Goal: Information Seeking & Learning: Learn about a topic

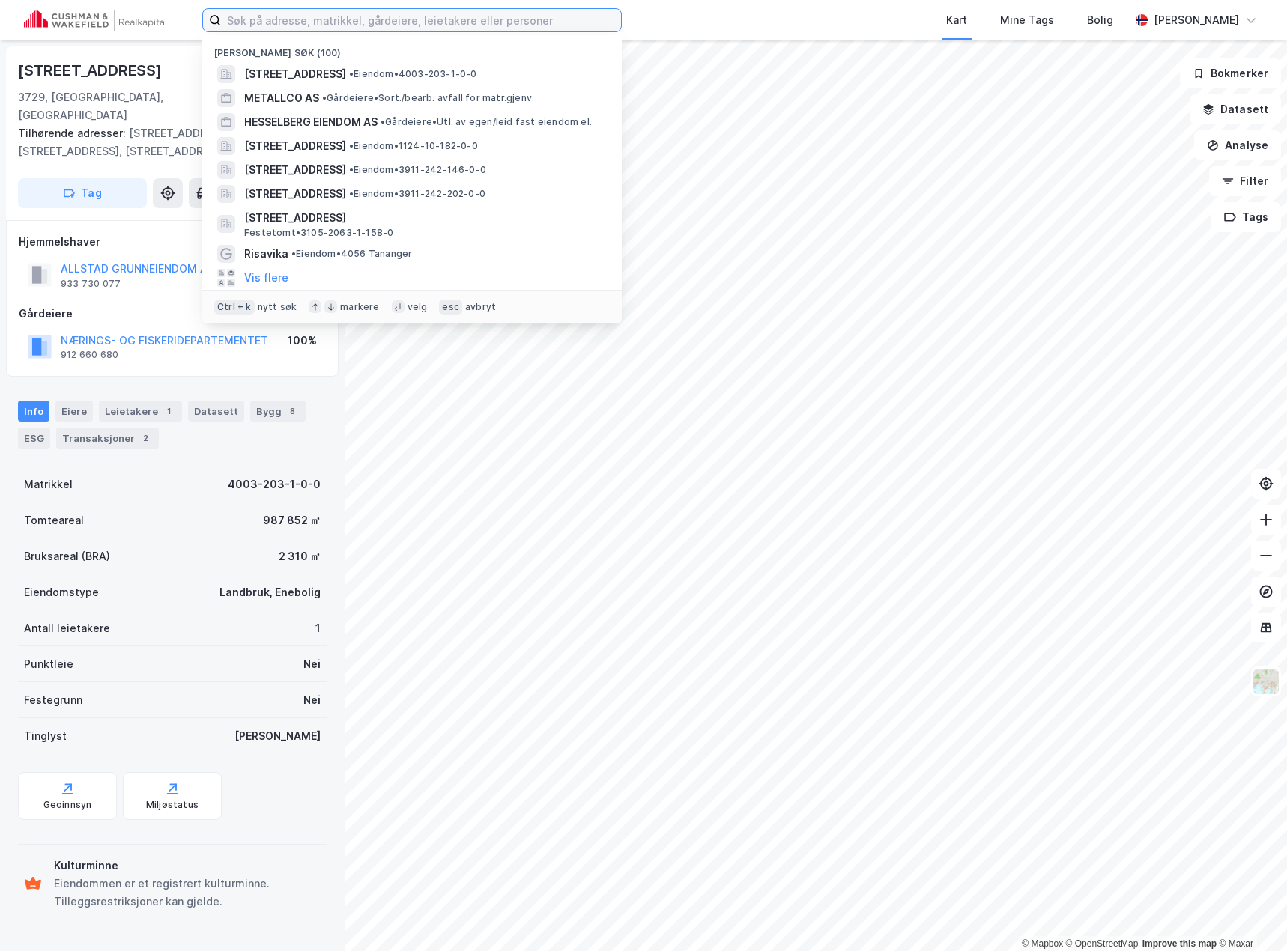
click at [300, 17] on input at bounding box center [421, 20] width 400 height 22
paste input "Øvre Ole Bulls Plass 1"
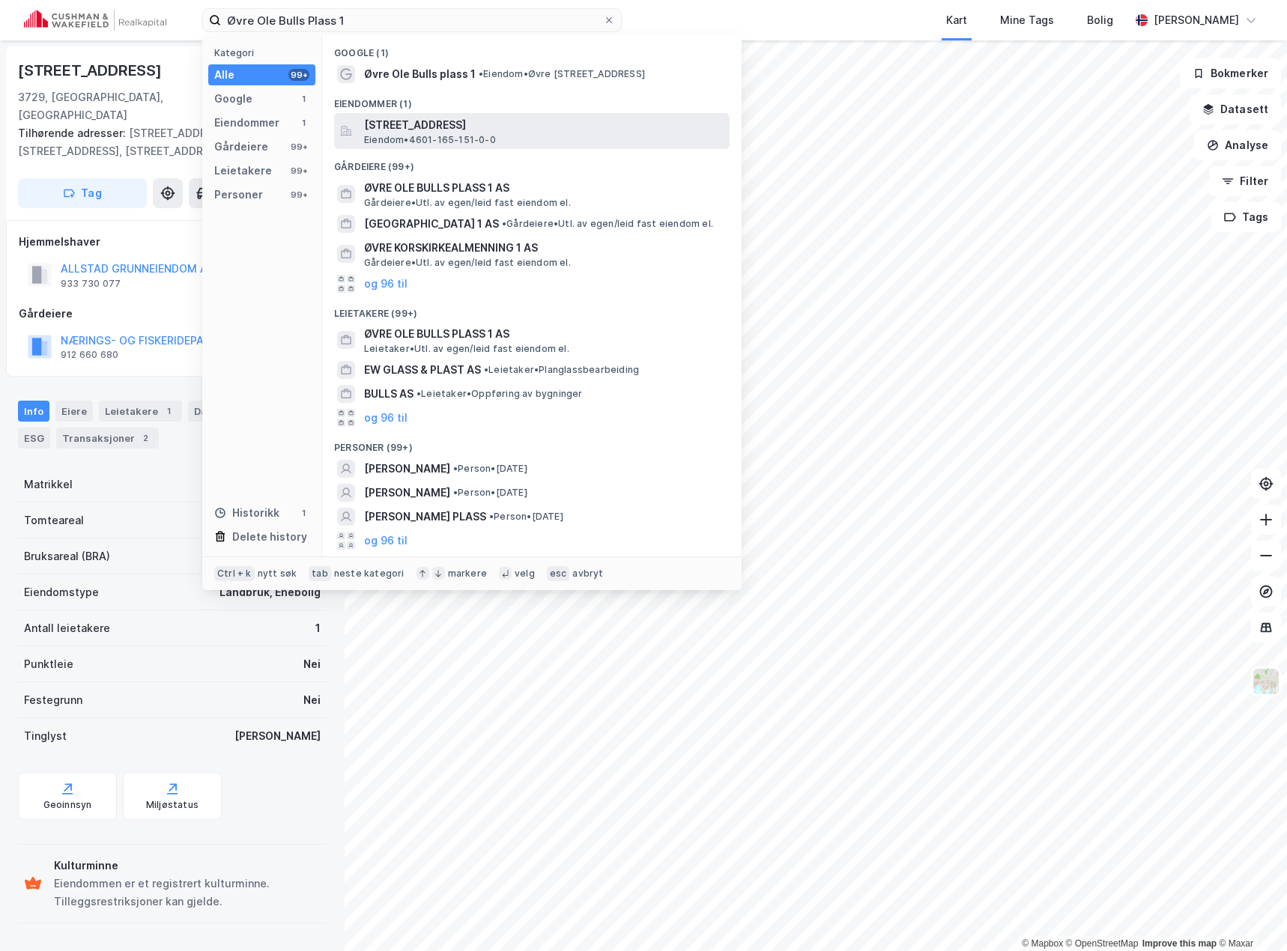
click at [373, 133] on span "[STREET_ADDRESS]" at bounding box center [543, 125] width 359 height 18
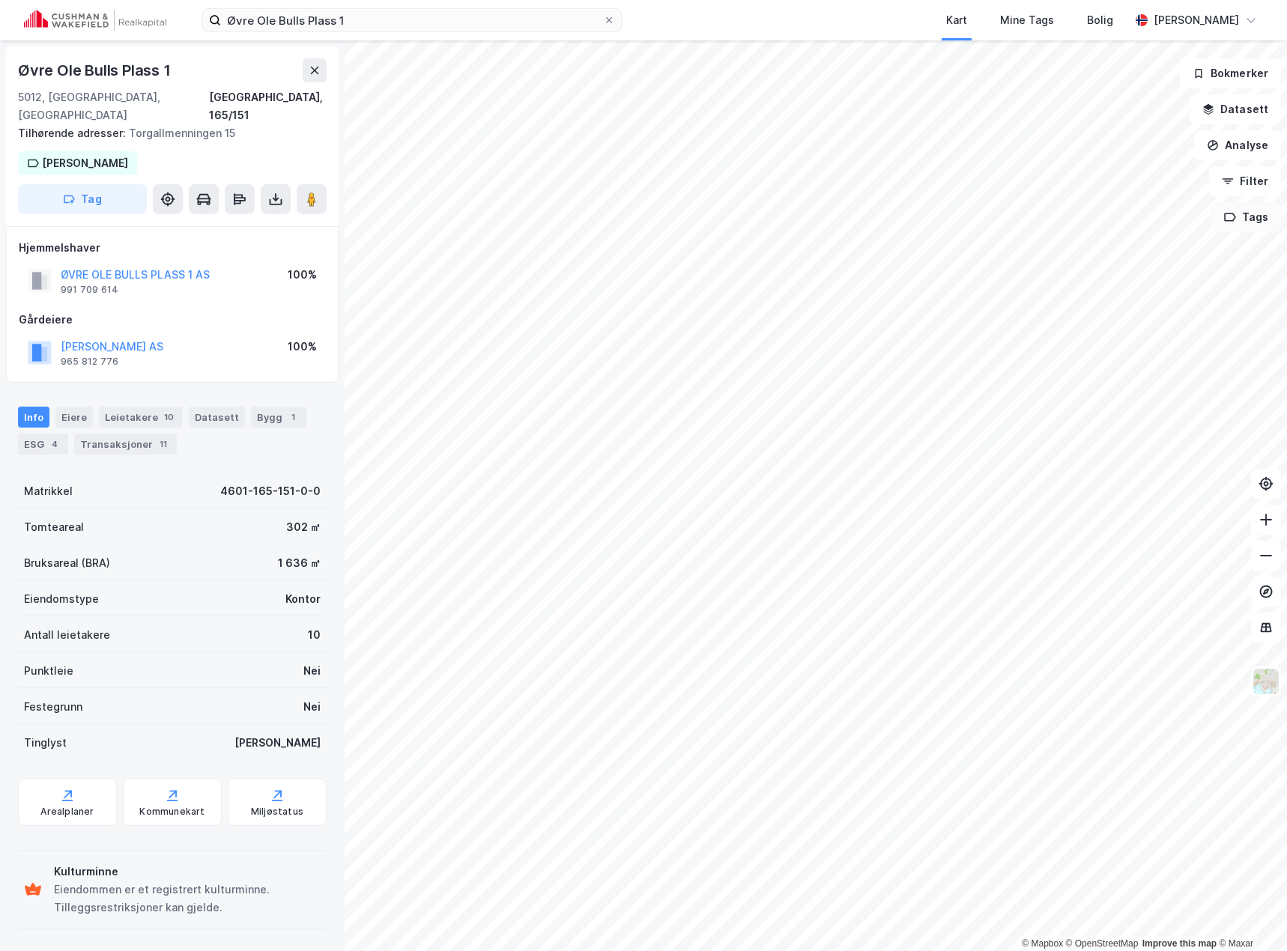
click at [1258, 230] on button "Tags" at bounding box center [1246, 217] width 70 height 30
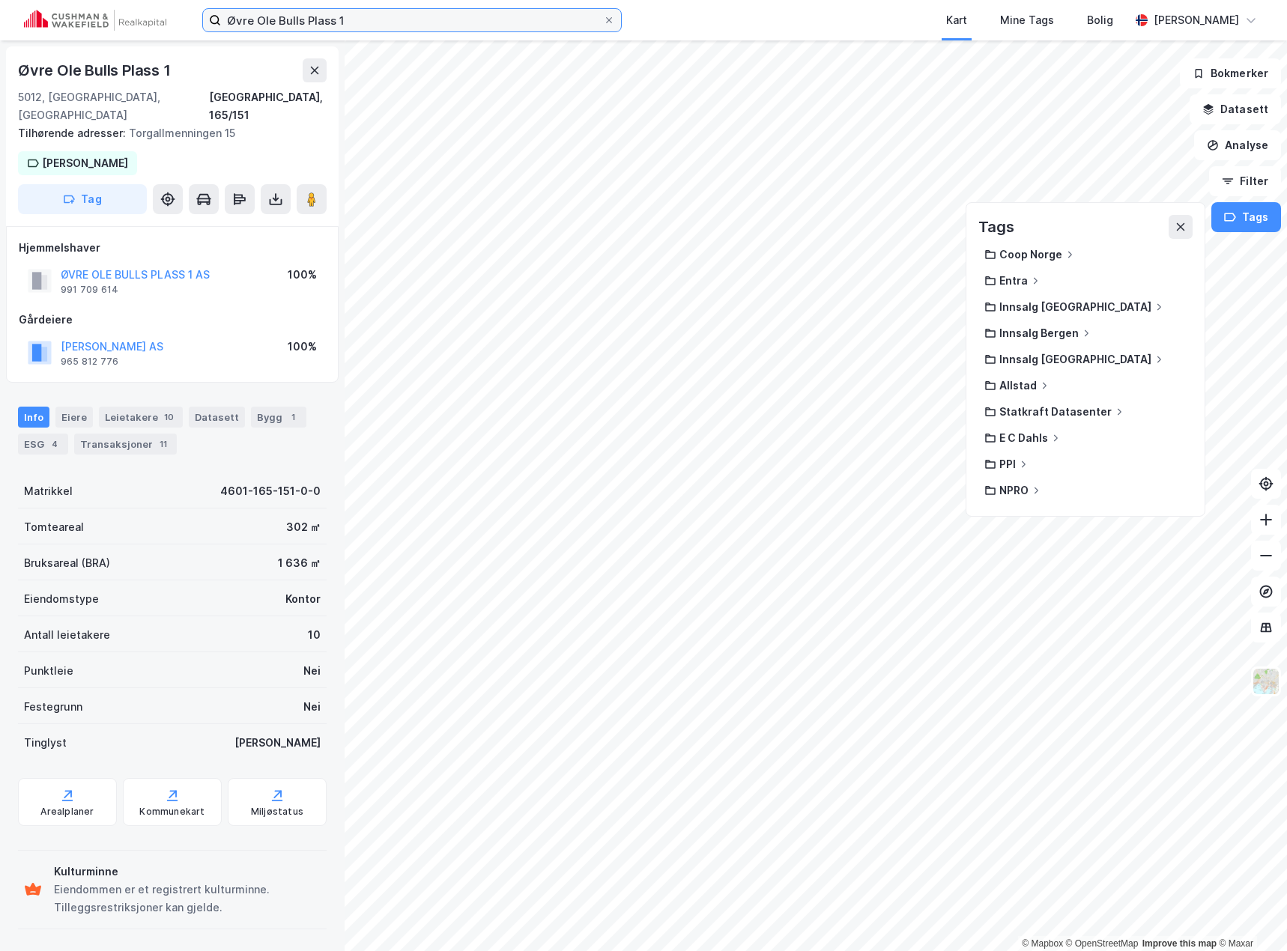
click at [379, 19] on input "Øvre Ole Bulls Plass 1" at bounding box center [412, 20] width 382 height 22
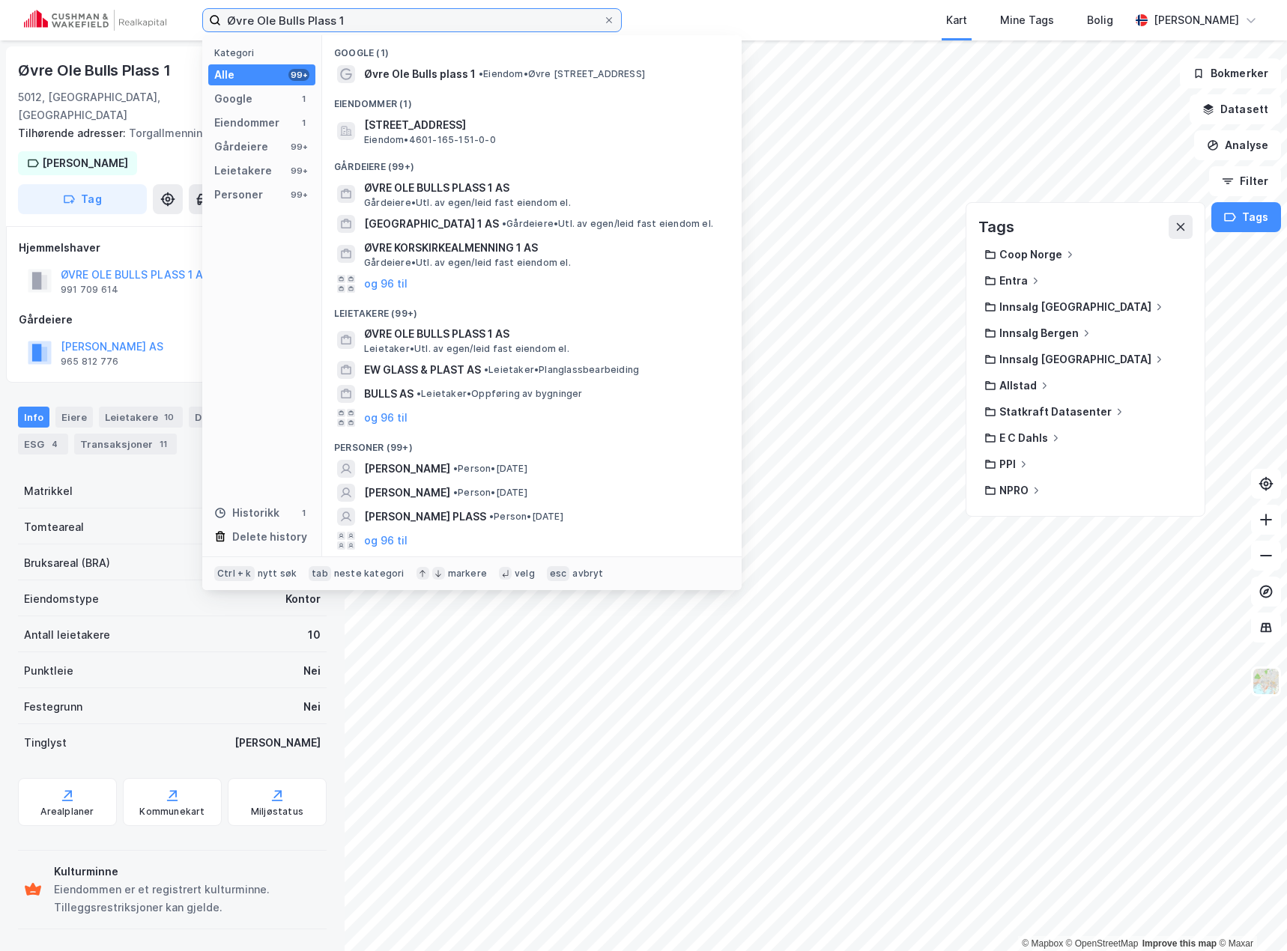
click at [379, 19] on input "Øvre Ole Bulls Plass 1" at bounding box center [412, 20] width 382 height 22
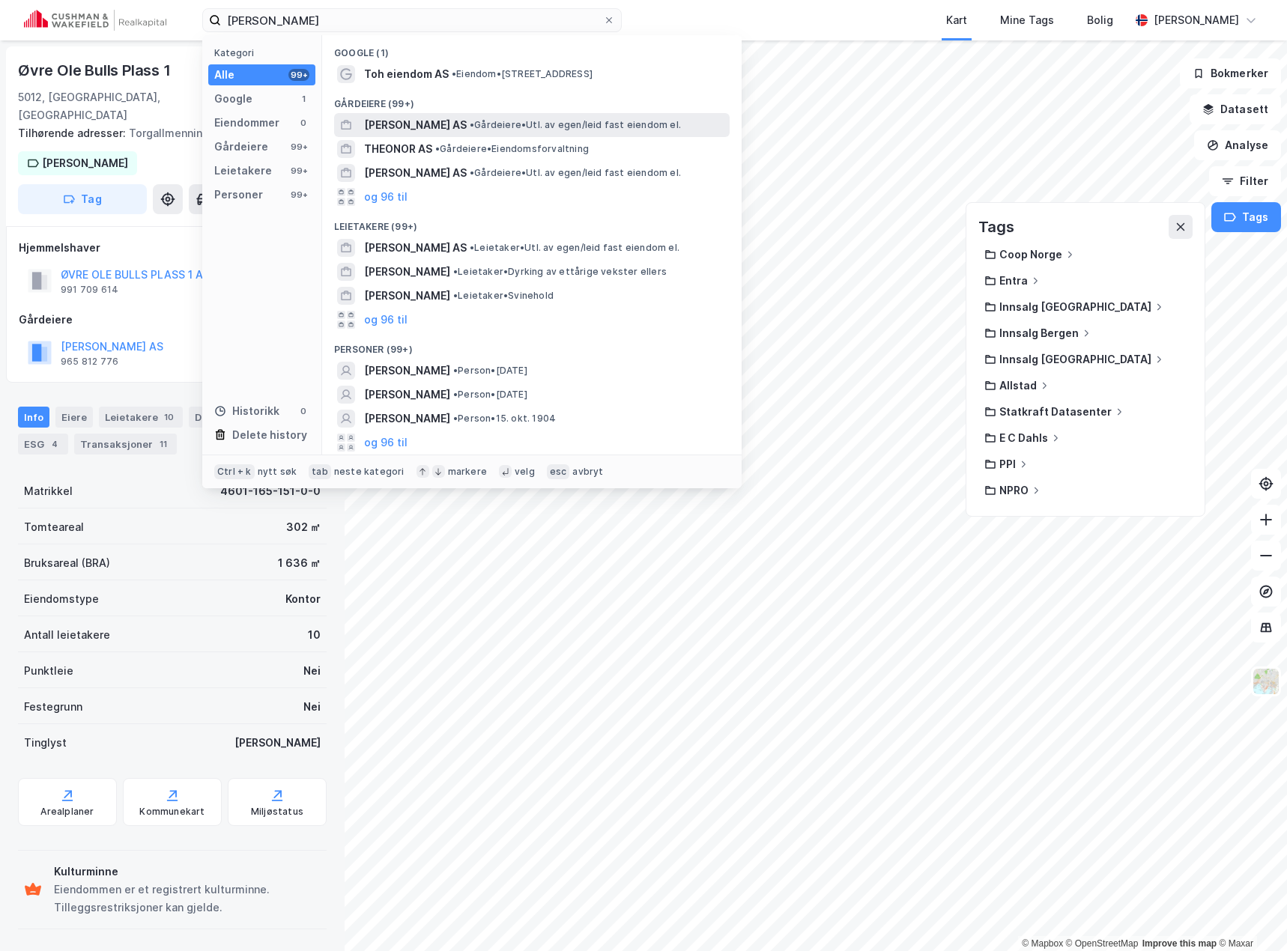
click at [447, 128] on span "[PERSON_NAME] AS" at bounding box center [415, 125] width 103 height 18
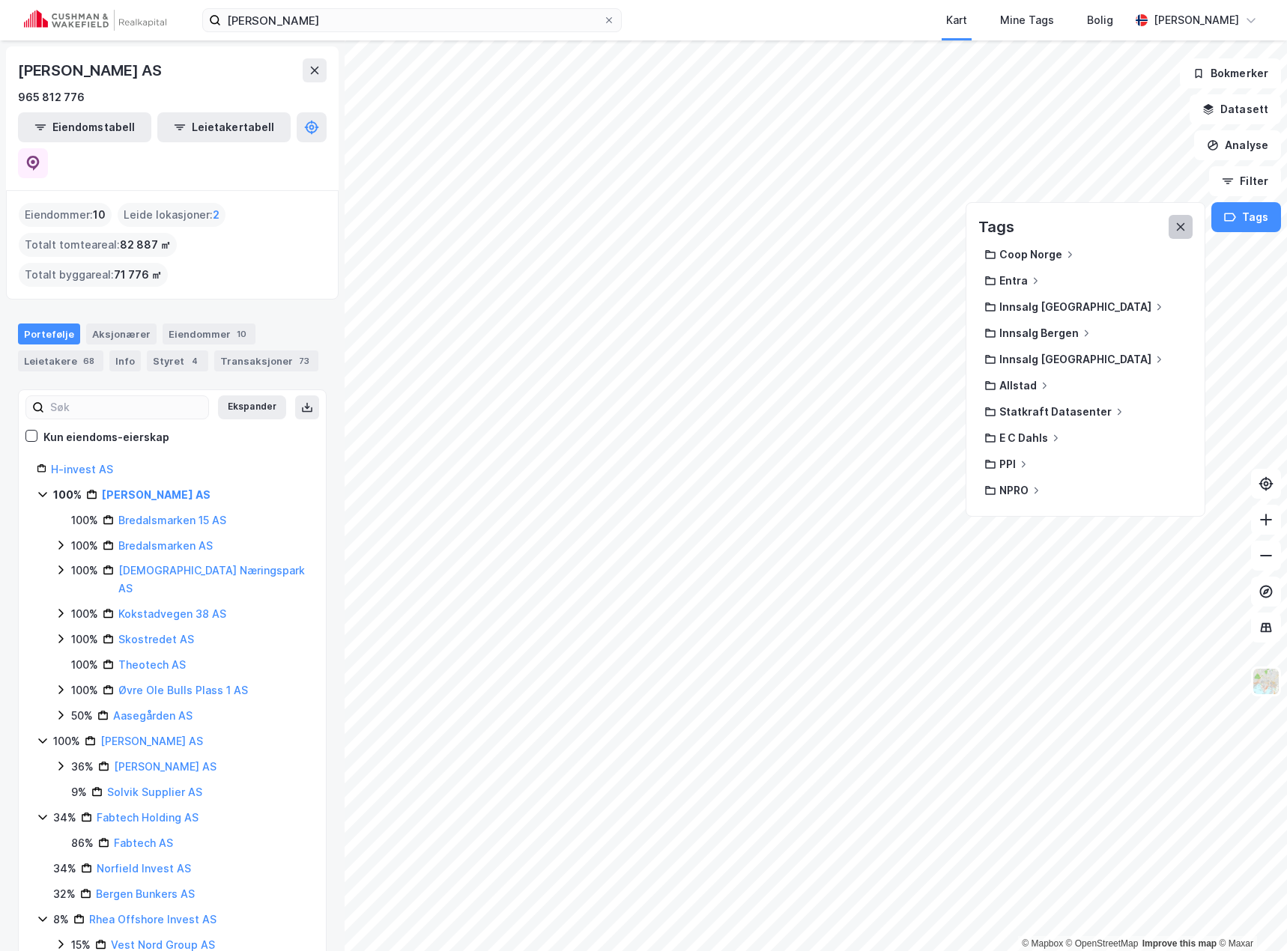
click at [1180, 219] on button at bounding box center [1180, 227] width 24 height 24
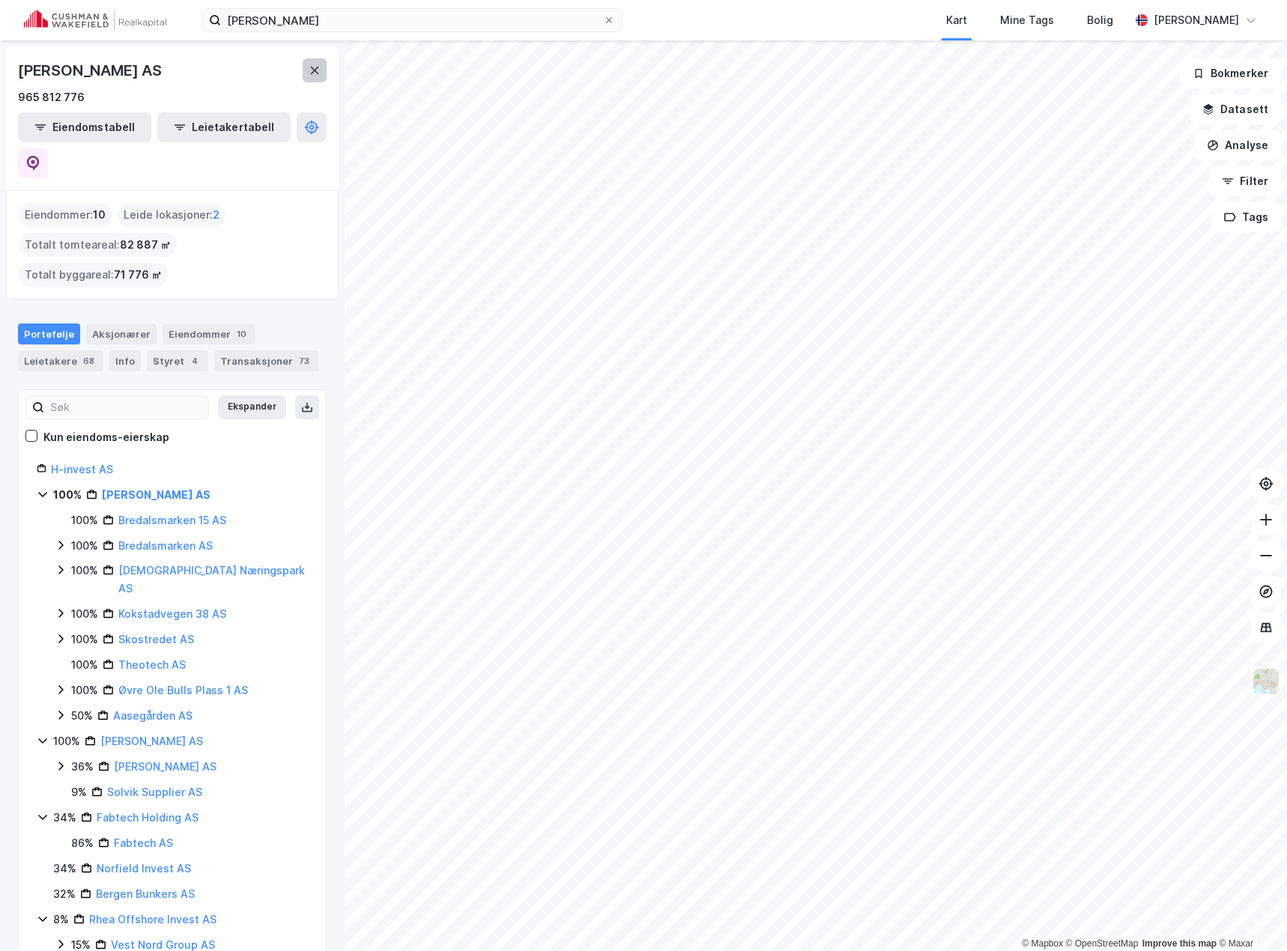
click at [321, 76] on button at bounding box center [315, 70] width 24 height 24
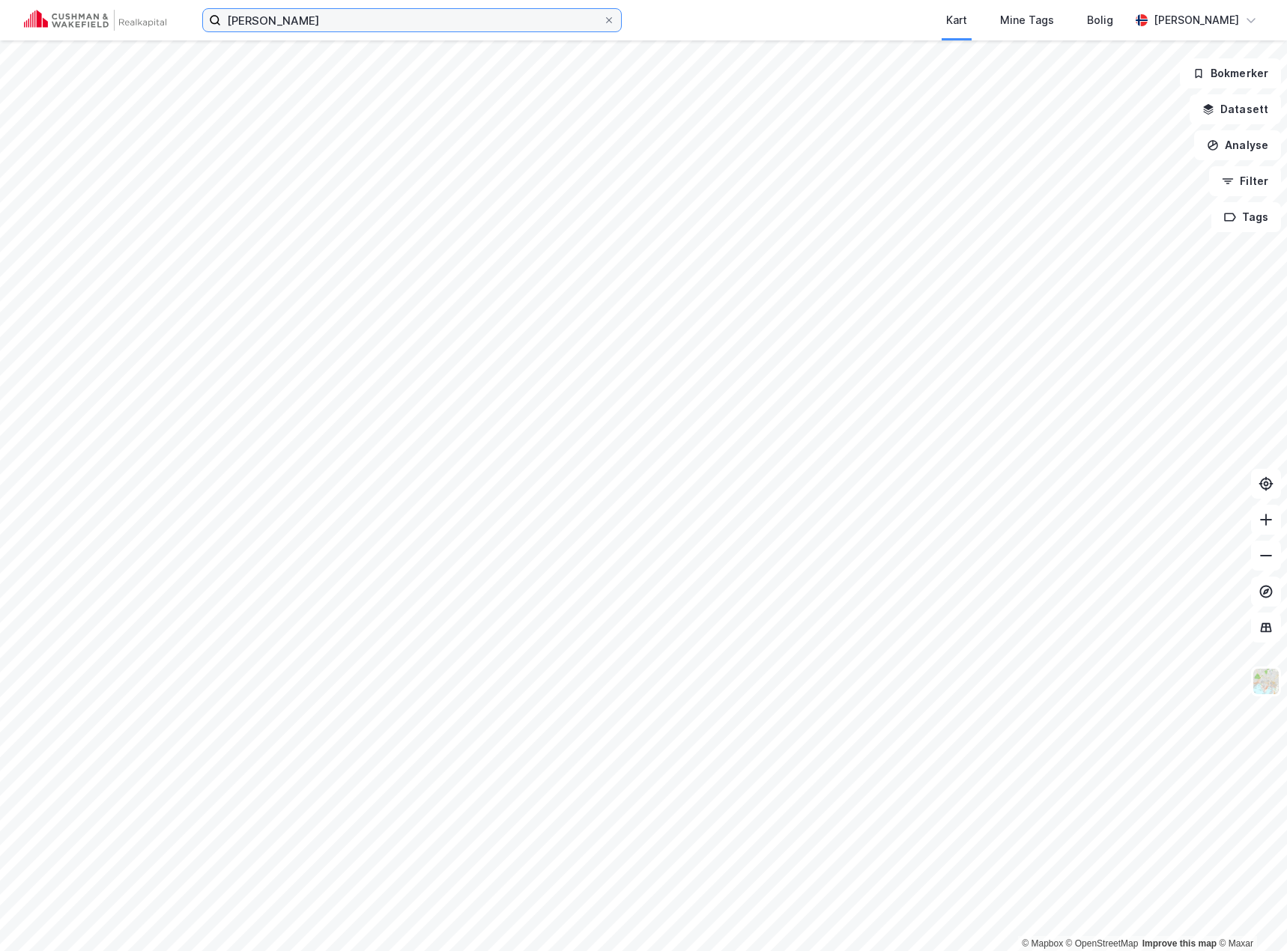
click at [363, 23] on input "[PERSON_NAME]" at bounding box center [412, 20] width 382 height 22
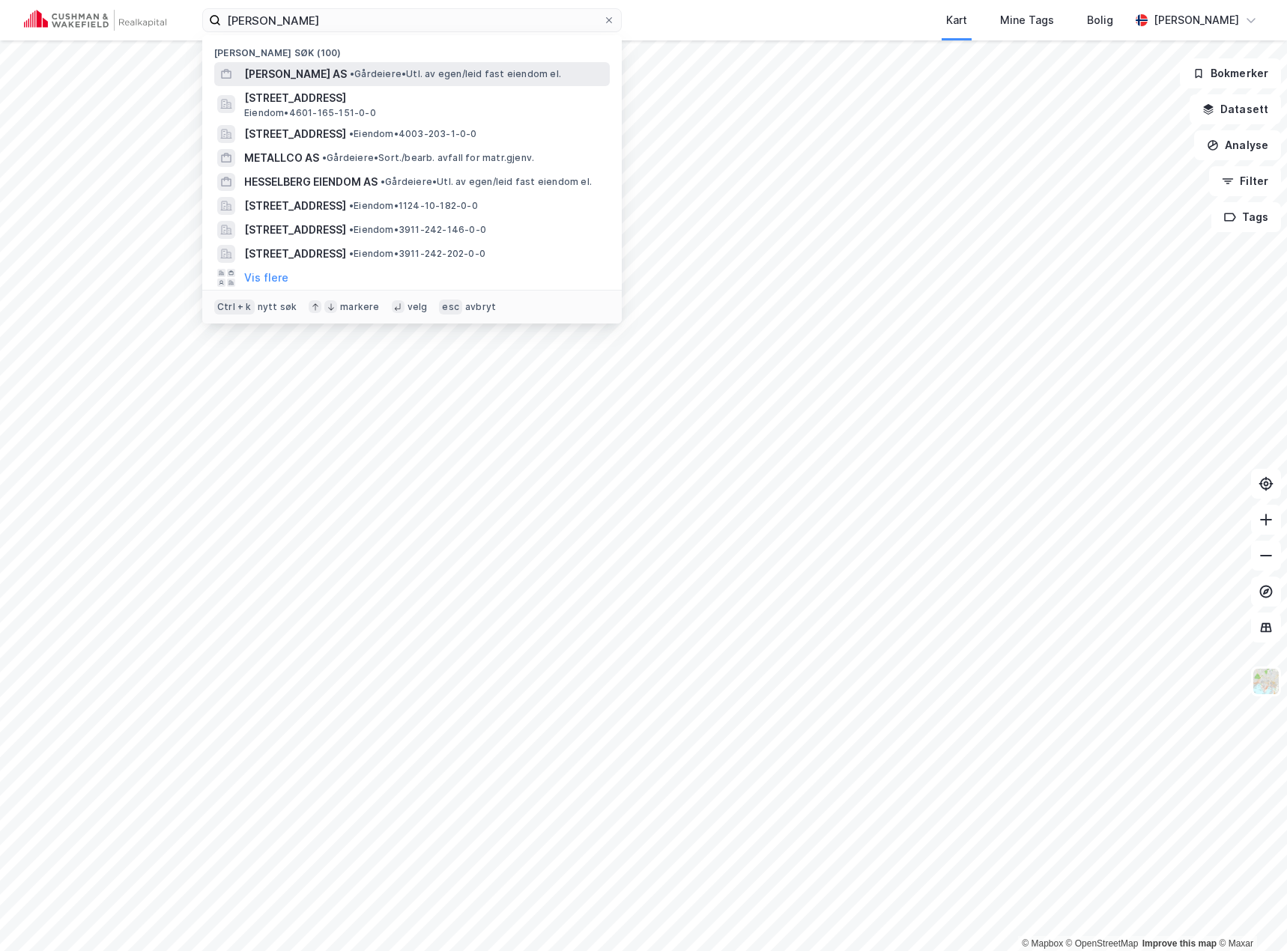
click at [365, 76] on div "[PERSON_NAME] AS • Gårdeiere • Utl. av egen/leid fast eiendom el." at bounding box center [425, 74] width 362 height 18
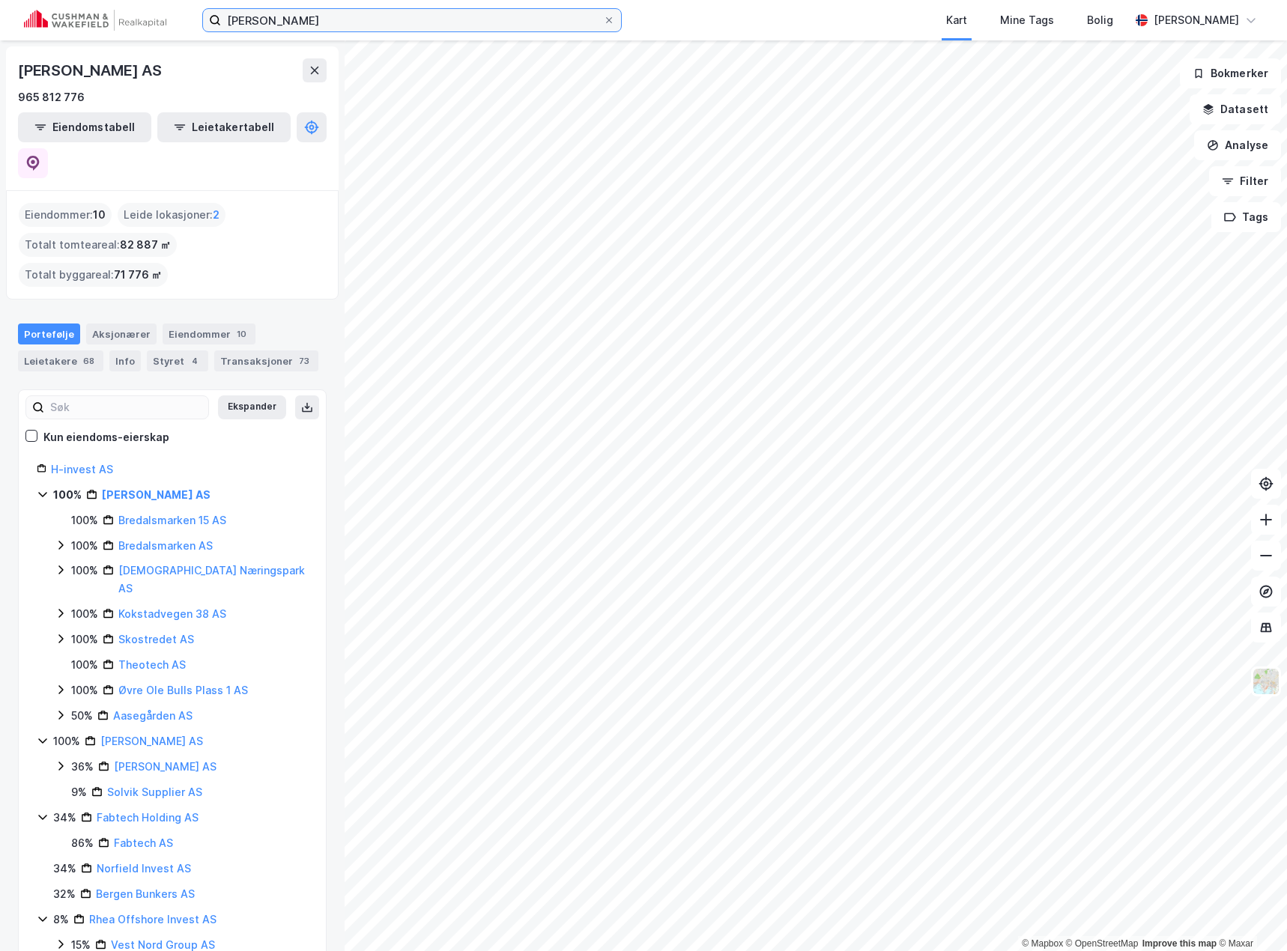
click at [256, 25] on input "[PERSON_NAME]" at bounding box center [412, 20] width 382 height 22
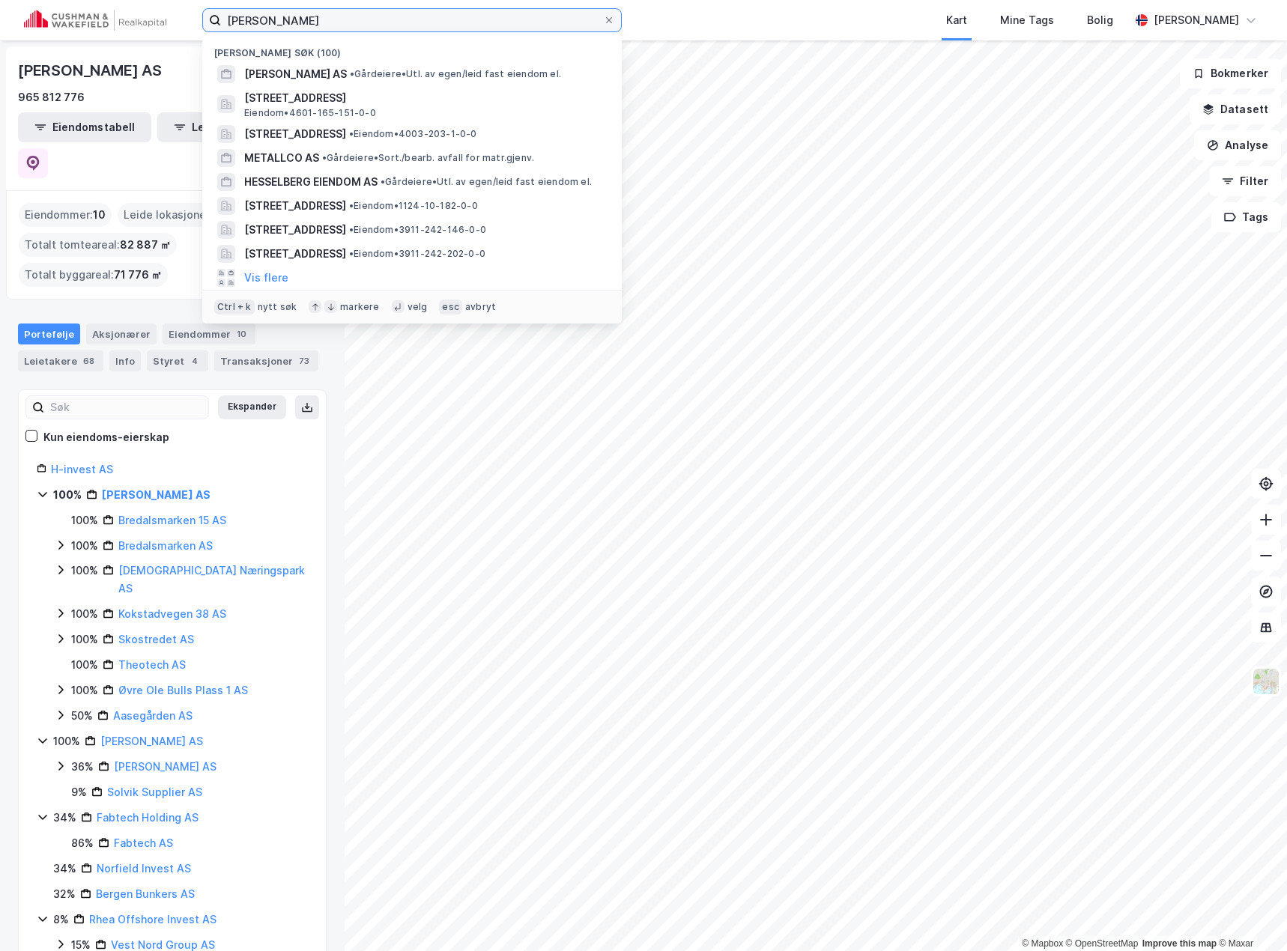
click at [256, 25] on input "[PERSON_NAME]" at bounding box center [412, 20] width 382 height 22
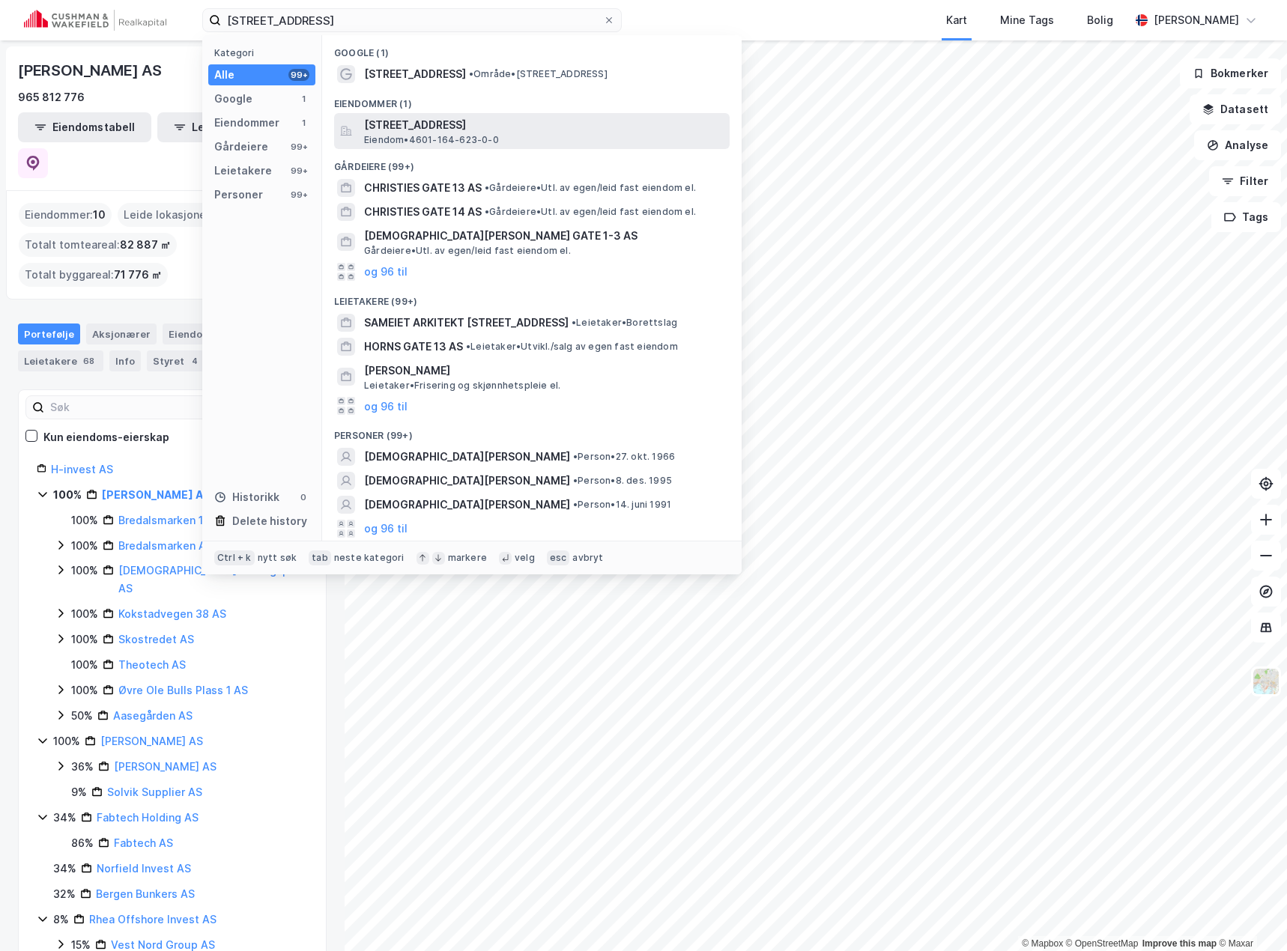
click at [434, 140] on span "Eiendom • 4601-164-623-0-0" at bounding box center [431, 140] width 135 height 12
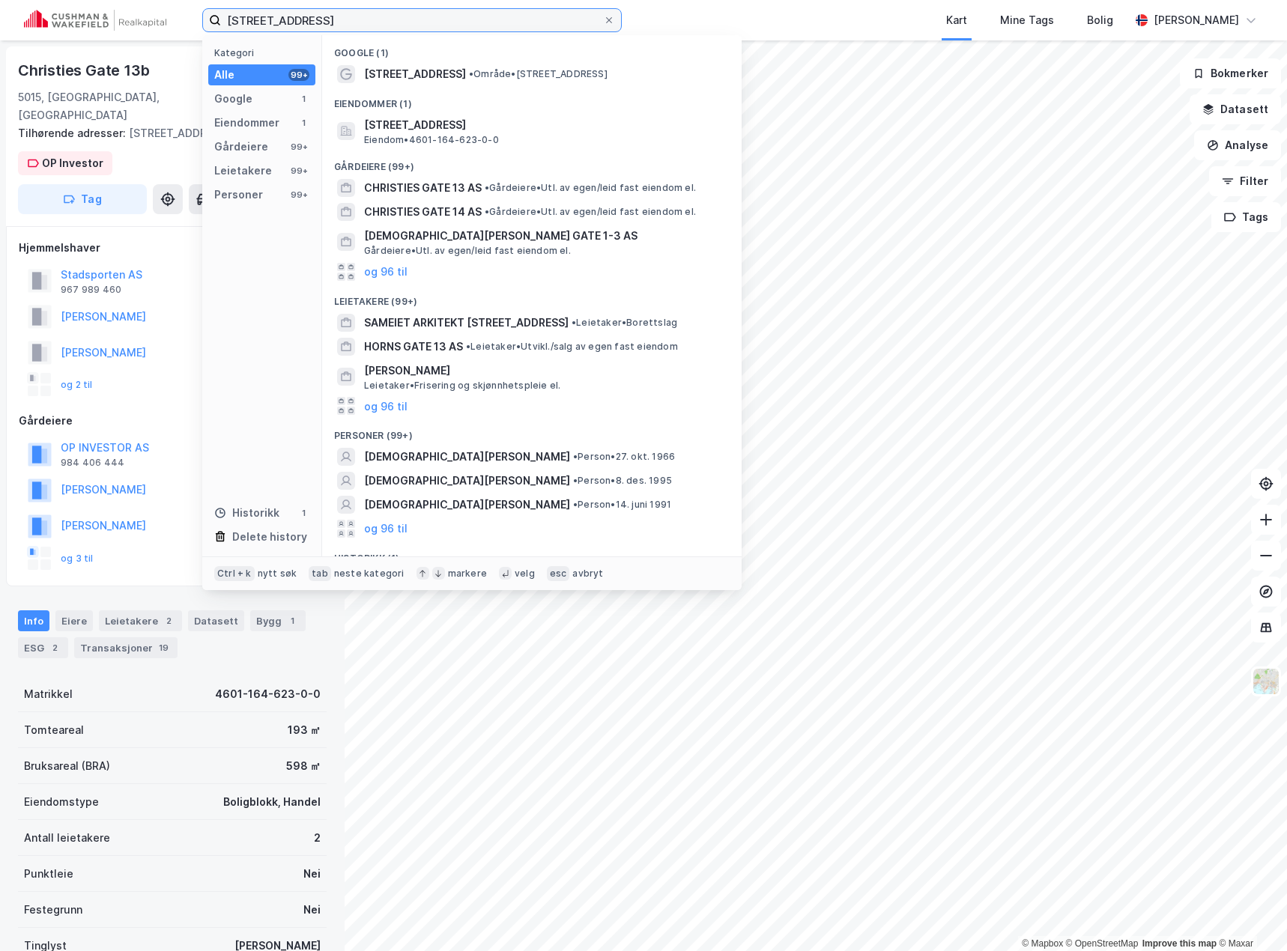
click at [237, 16] on input "[STREET_ADDRESS]" at bounding box center [412, 20] width 382 height 22
click at [238, 16] on input "[STREET_ADDRESS]" at bounding box center [412, 20] width 382 height 22
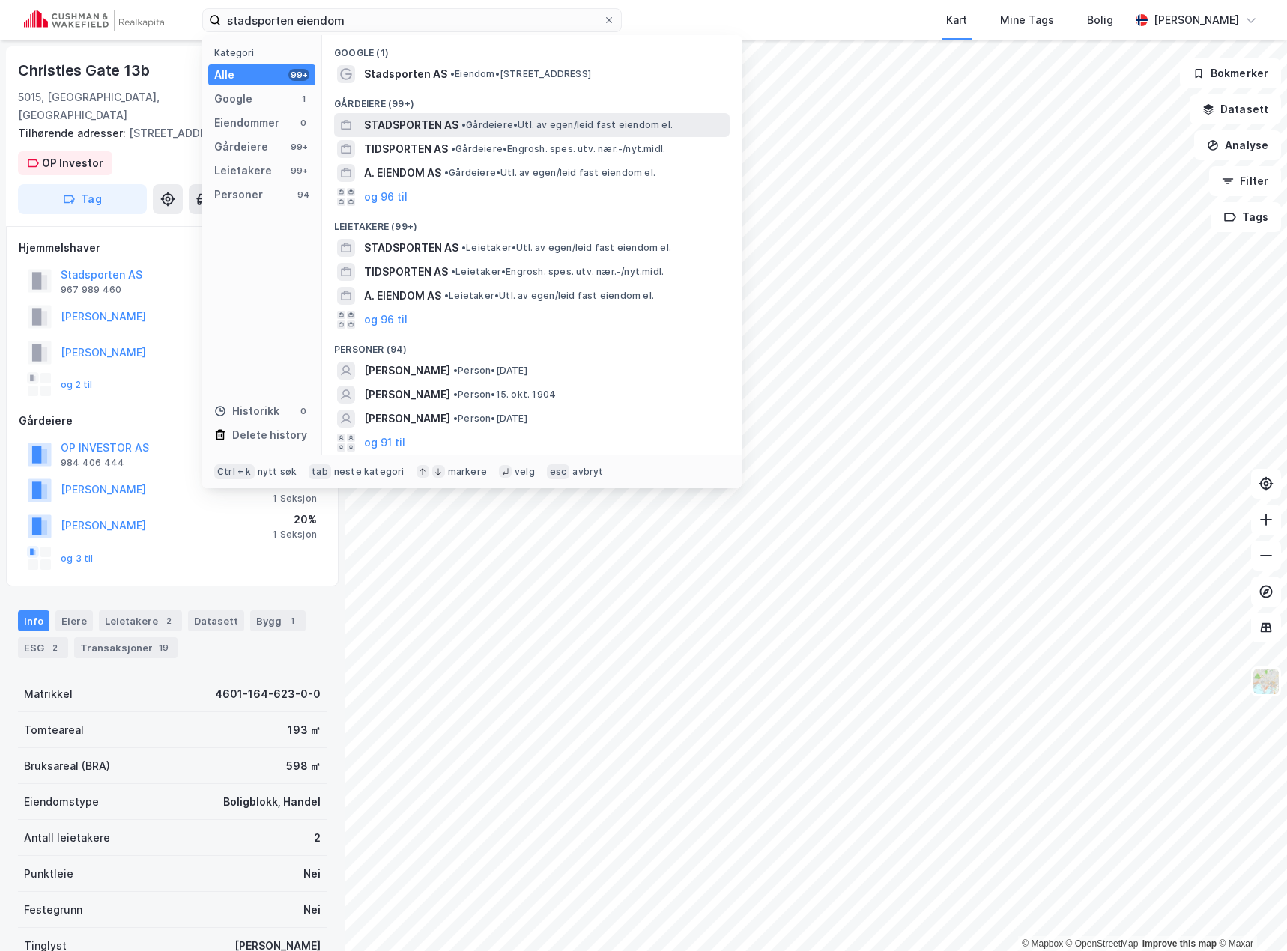
click at [434, 128] on span "STADSPORTEN AS" at bounding box center [411, 125] width 94 height 18
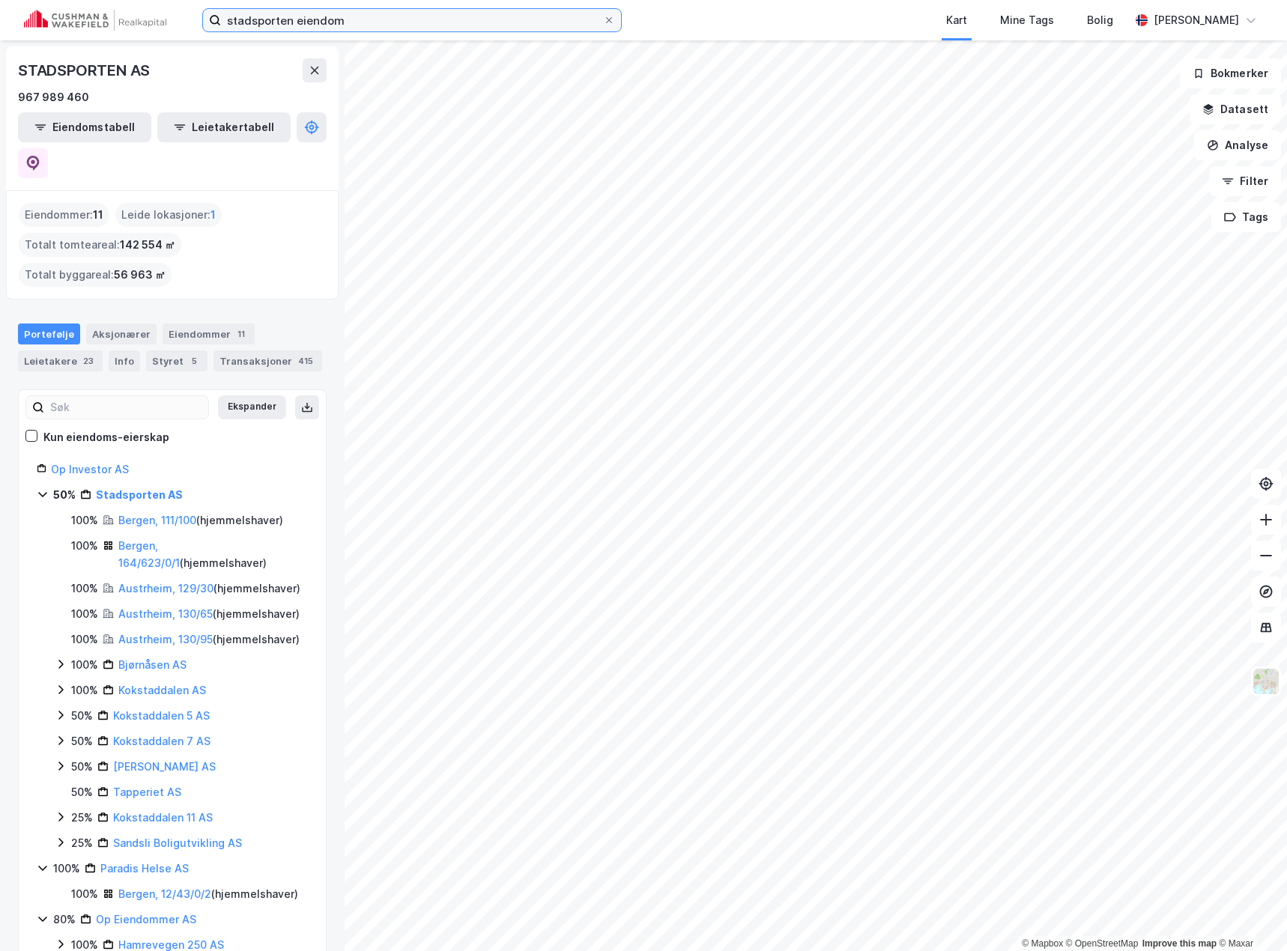
click at [281, 22] on input "stadsporten eiendom" at bounding box center [412, 20] width 382 height 22
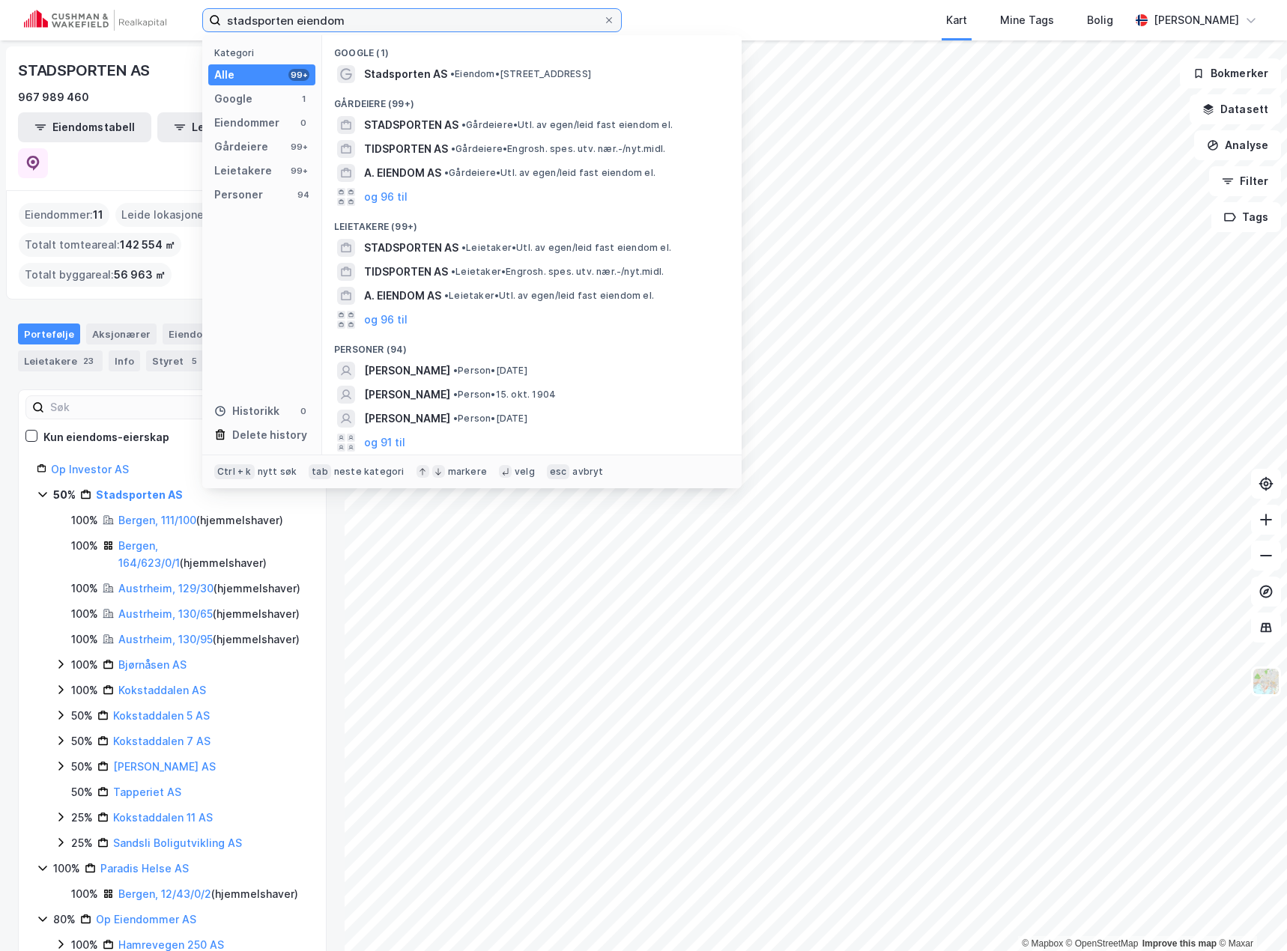
click at [281, 22] on input "stadsporten eiendom" at bounding box center [412, 20] width 382 height 22
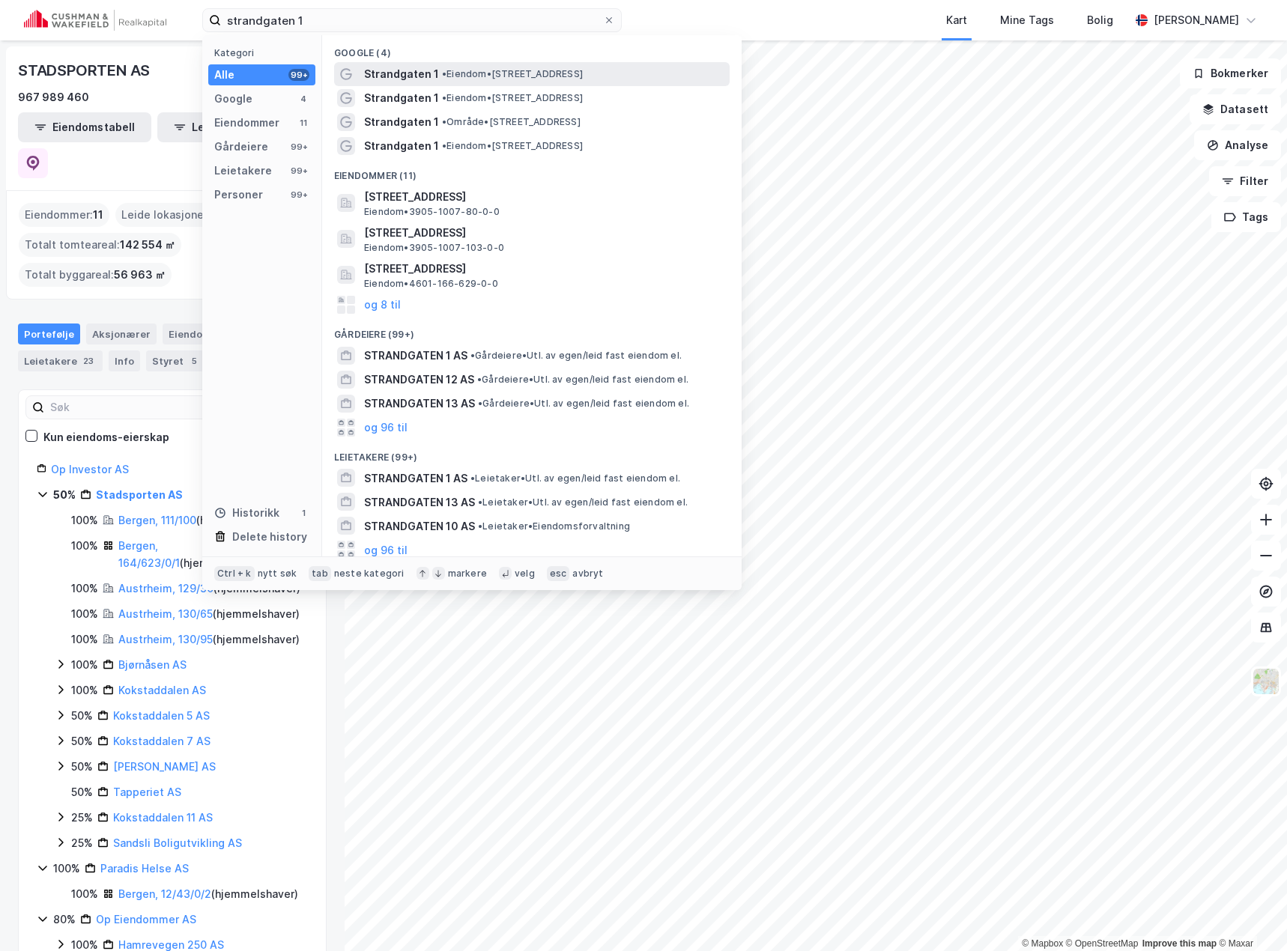
click at [407, 70] on span "Strandgaten 1" at bounding box center [401, 74] width 75 height 18
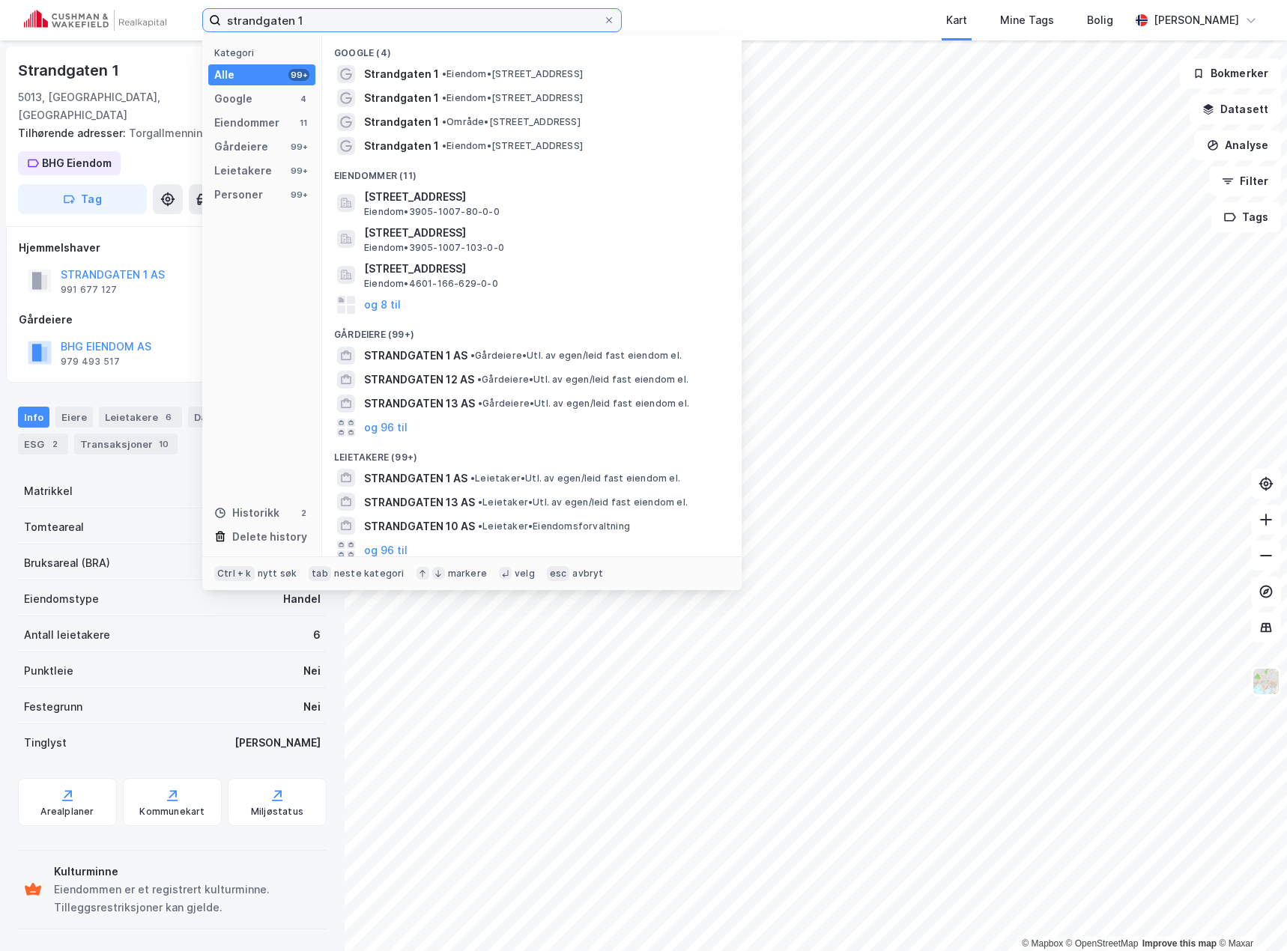
click at [270, 16] on input "strandgaten 1" at bounding box center [412, 20] width 382 height 22
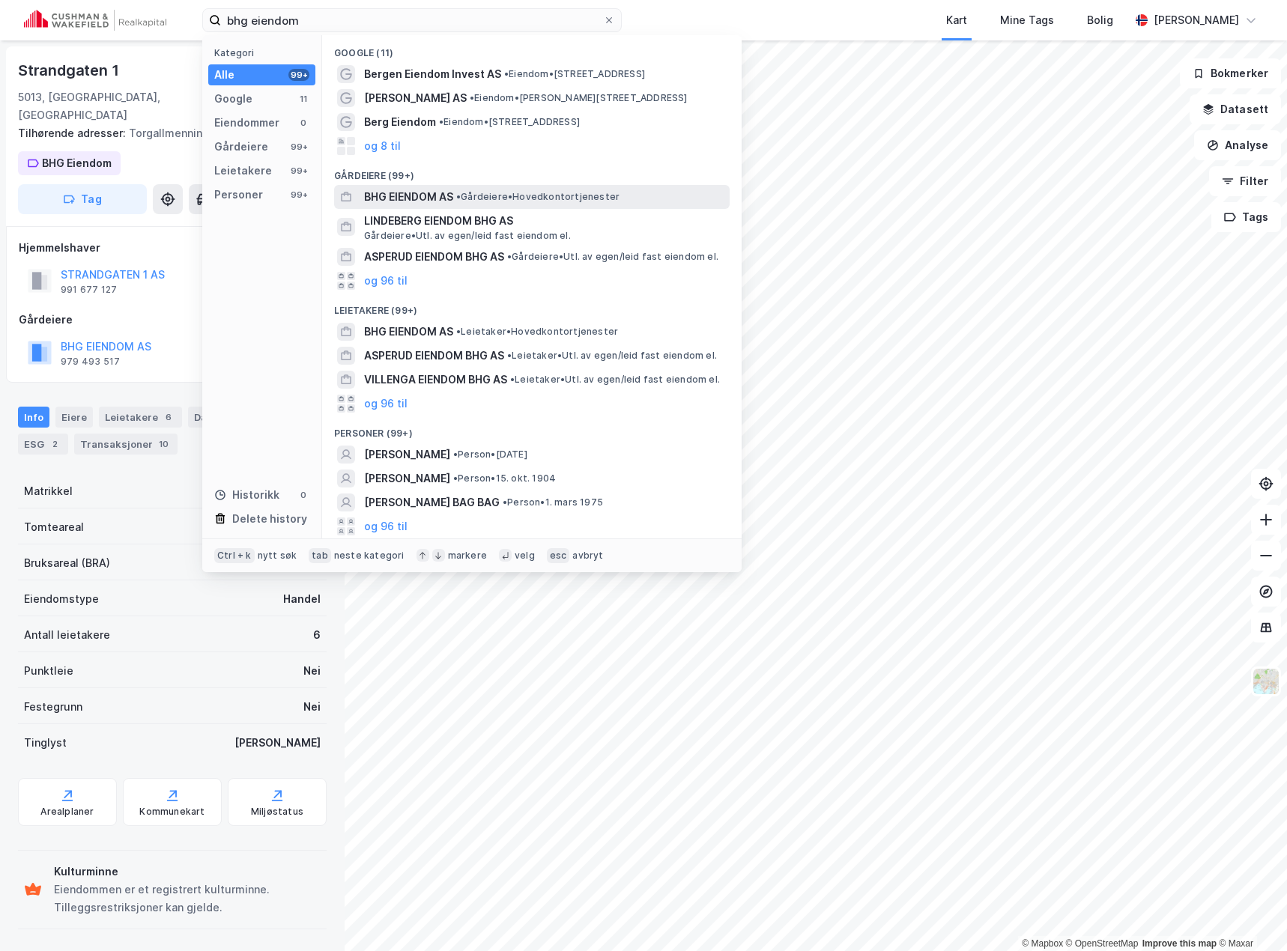
click at [413, 203] on span "BHG EIENDOM AS" at bounding box center [408, 197] width 89 height 18
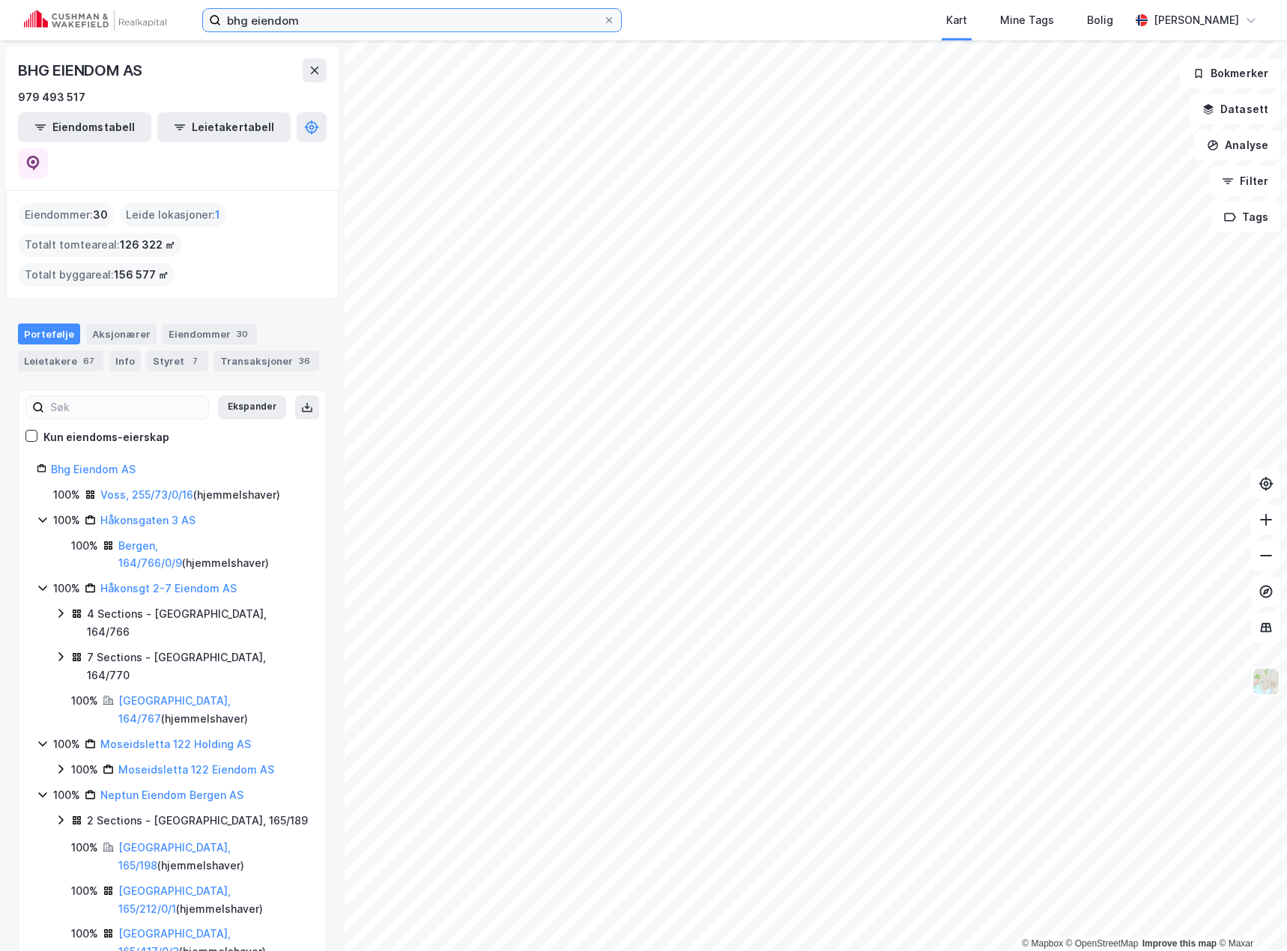
click at [295, 19] on input "bhg eiendom" at bounding box center [412, 20] width 382 height 22
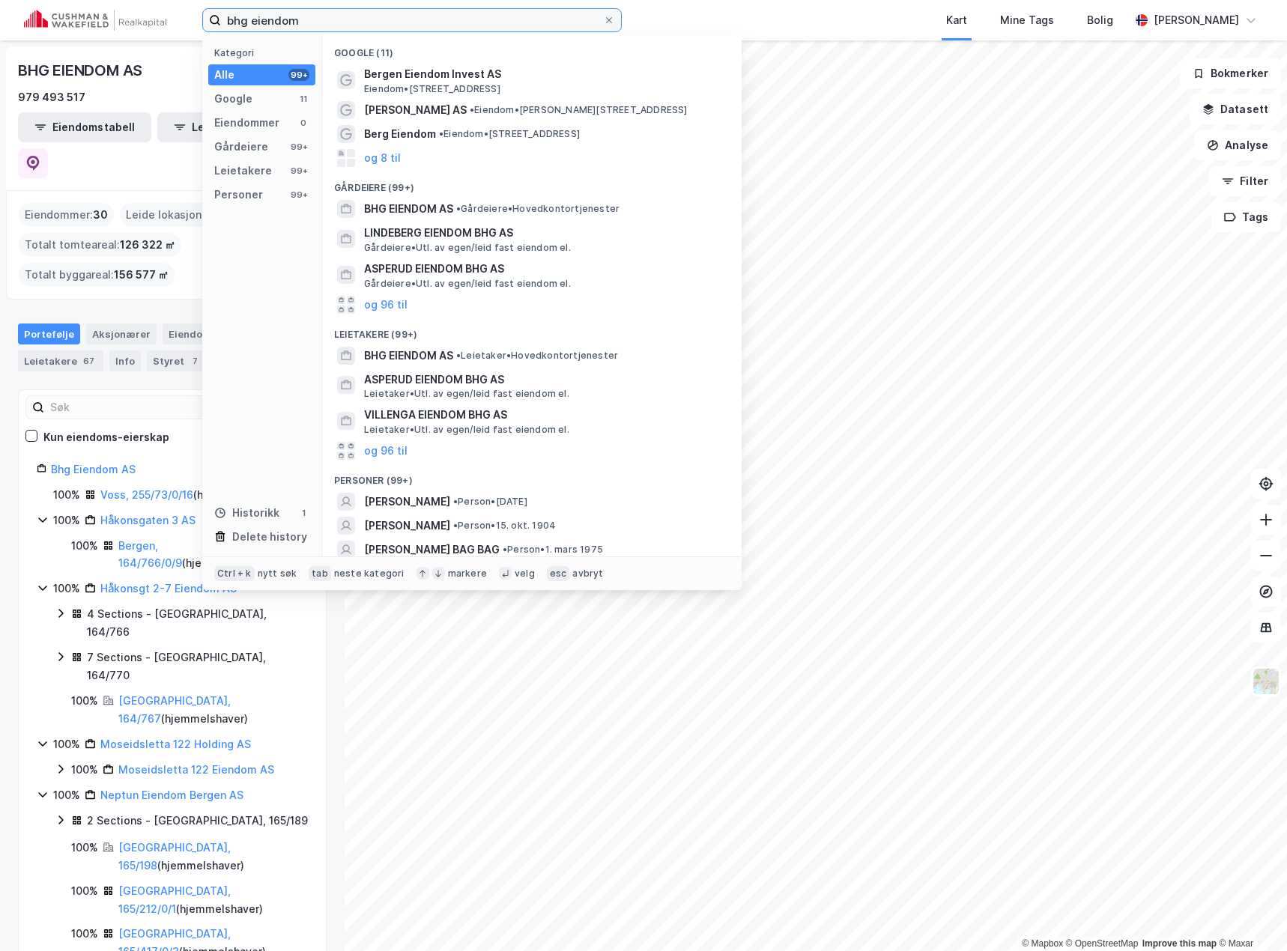
click at [295, 19] on input "bhg eiendom" at bounding box center [412, 20] width 382 height 22
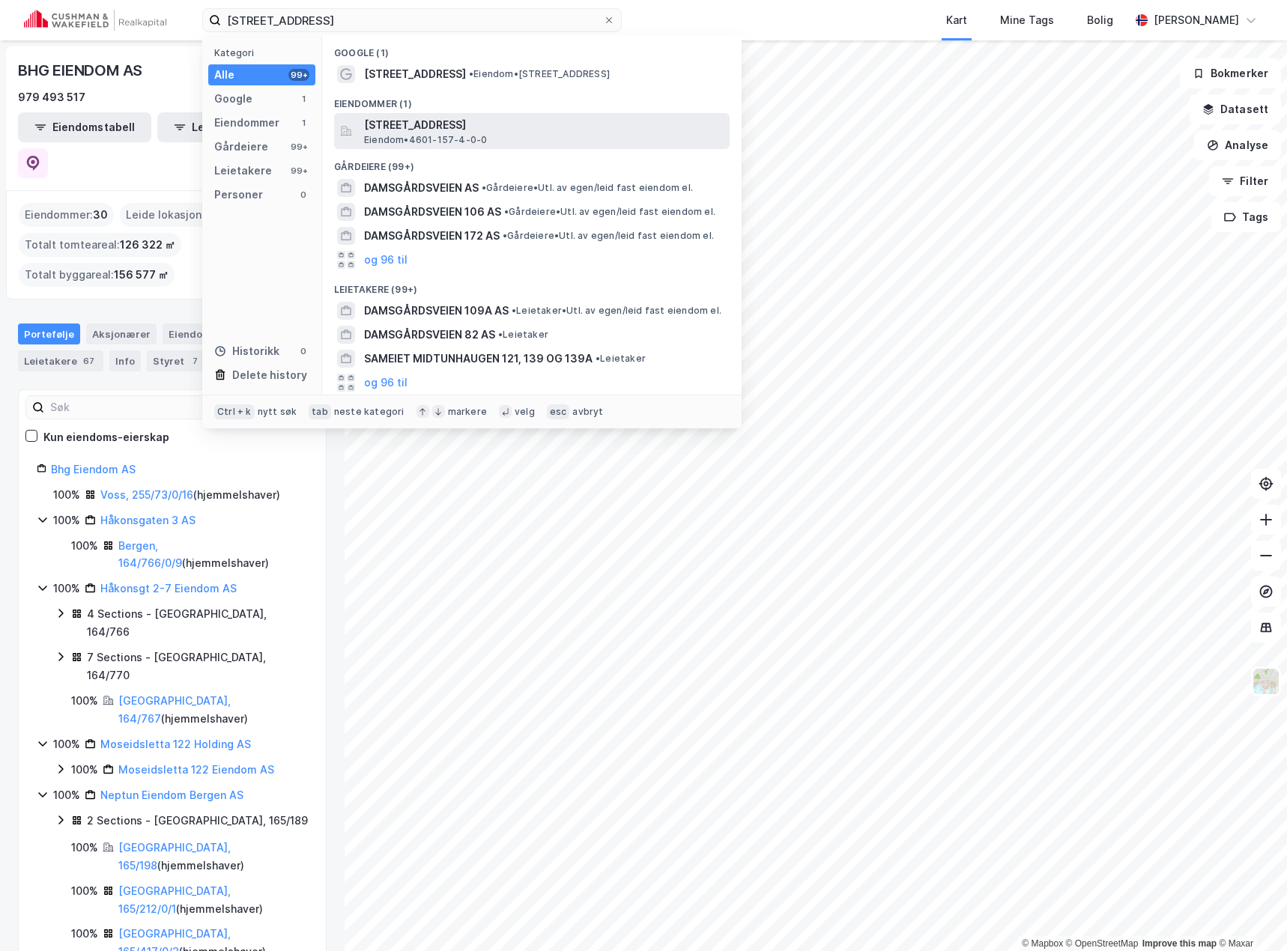
click at [397, 128] on span "[STREET_ADDRESS]" at bounding box center [543, 125] width 359 height 18
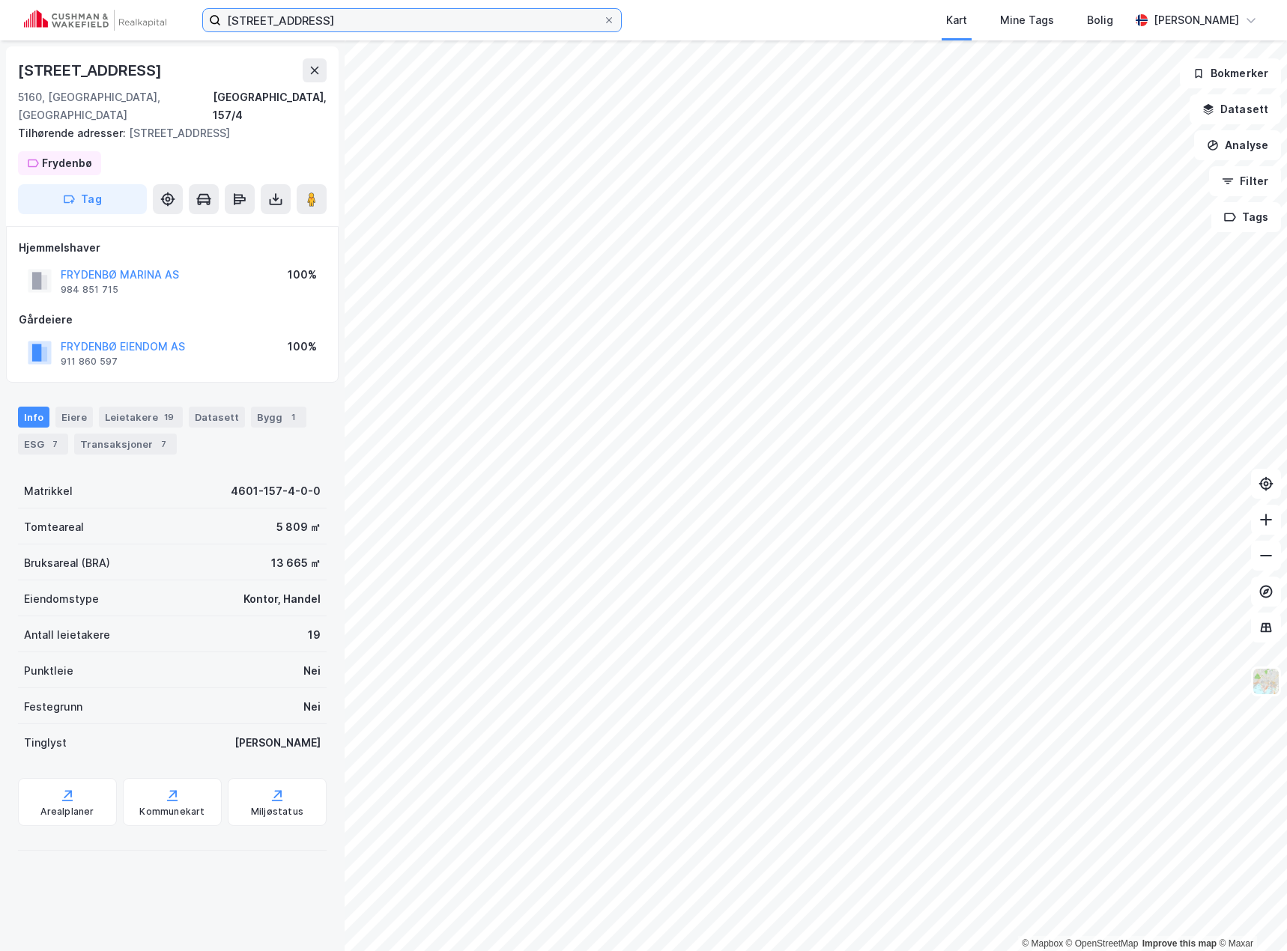
click at [355, 17] on input "[STREET_ADDRESS]" at bounding box center [412, 20] width 382 height 22
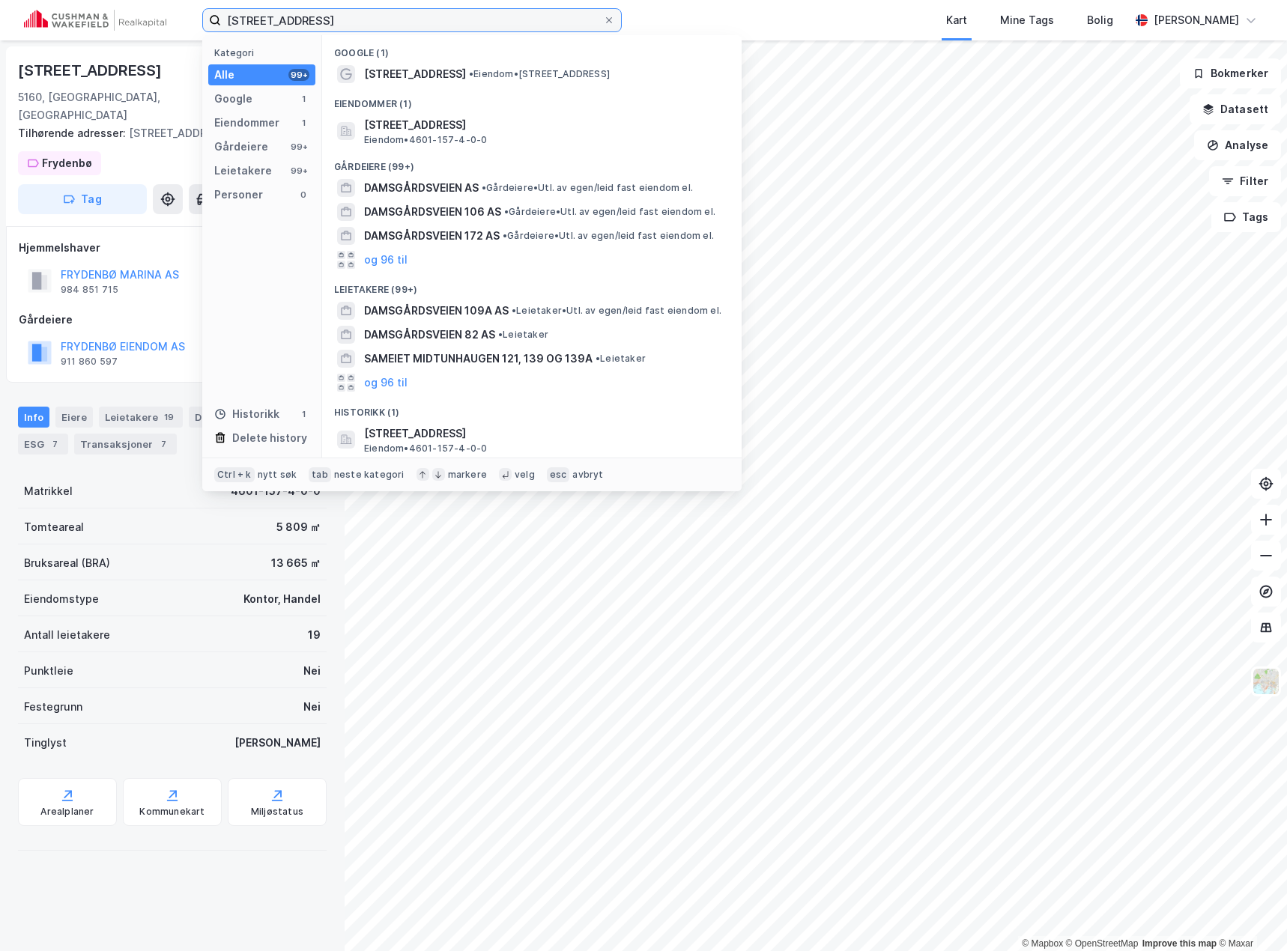
click at [355, 17] on input "[STREET_ADDRESS]" at bounding box center [412, 20] width 382 height 22
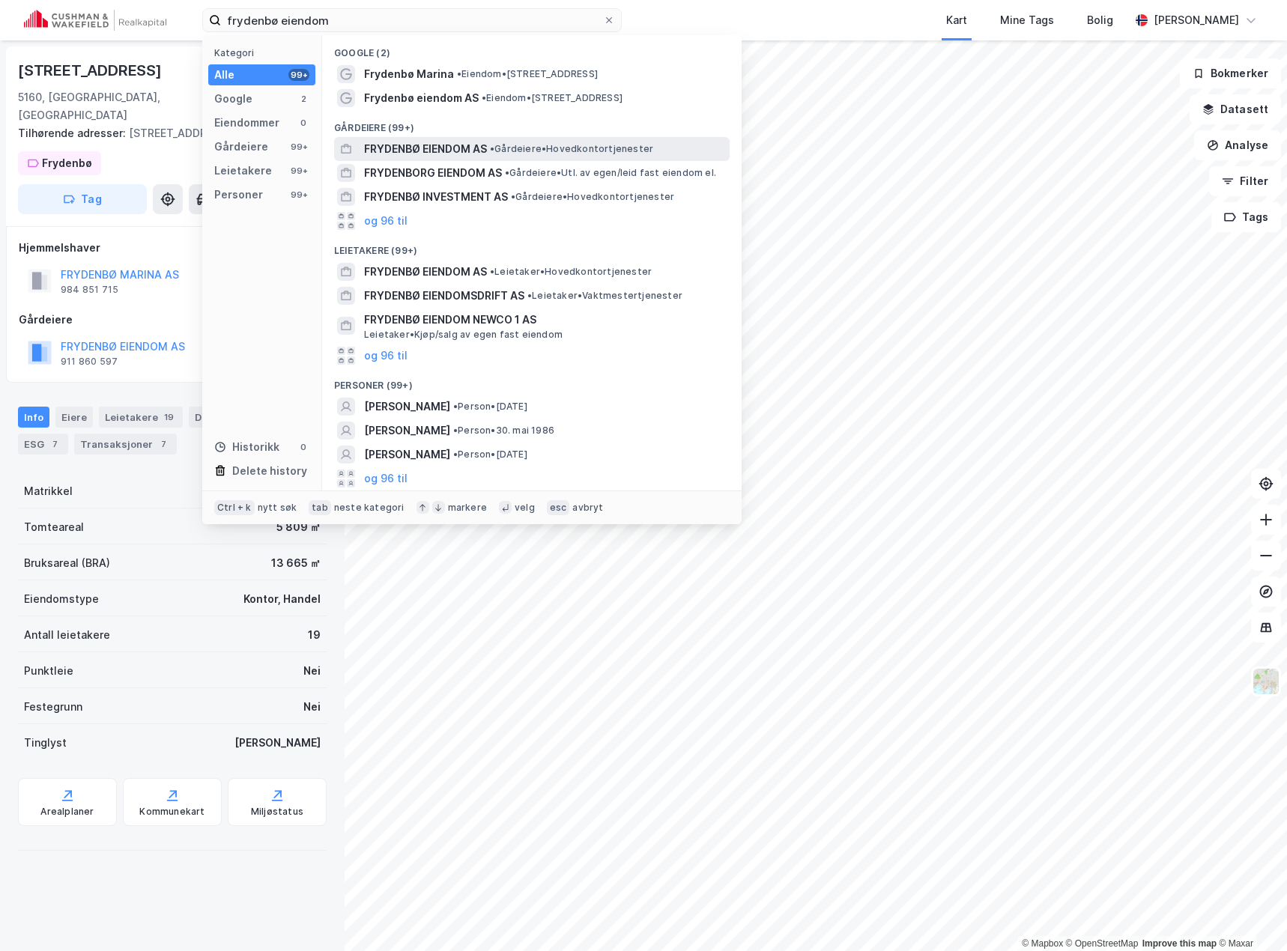
click at [449, 151] on span "FRYDENBØ EIENDOM AS" at bounding box center [425, 149] width 123 height 18
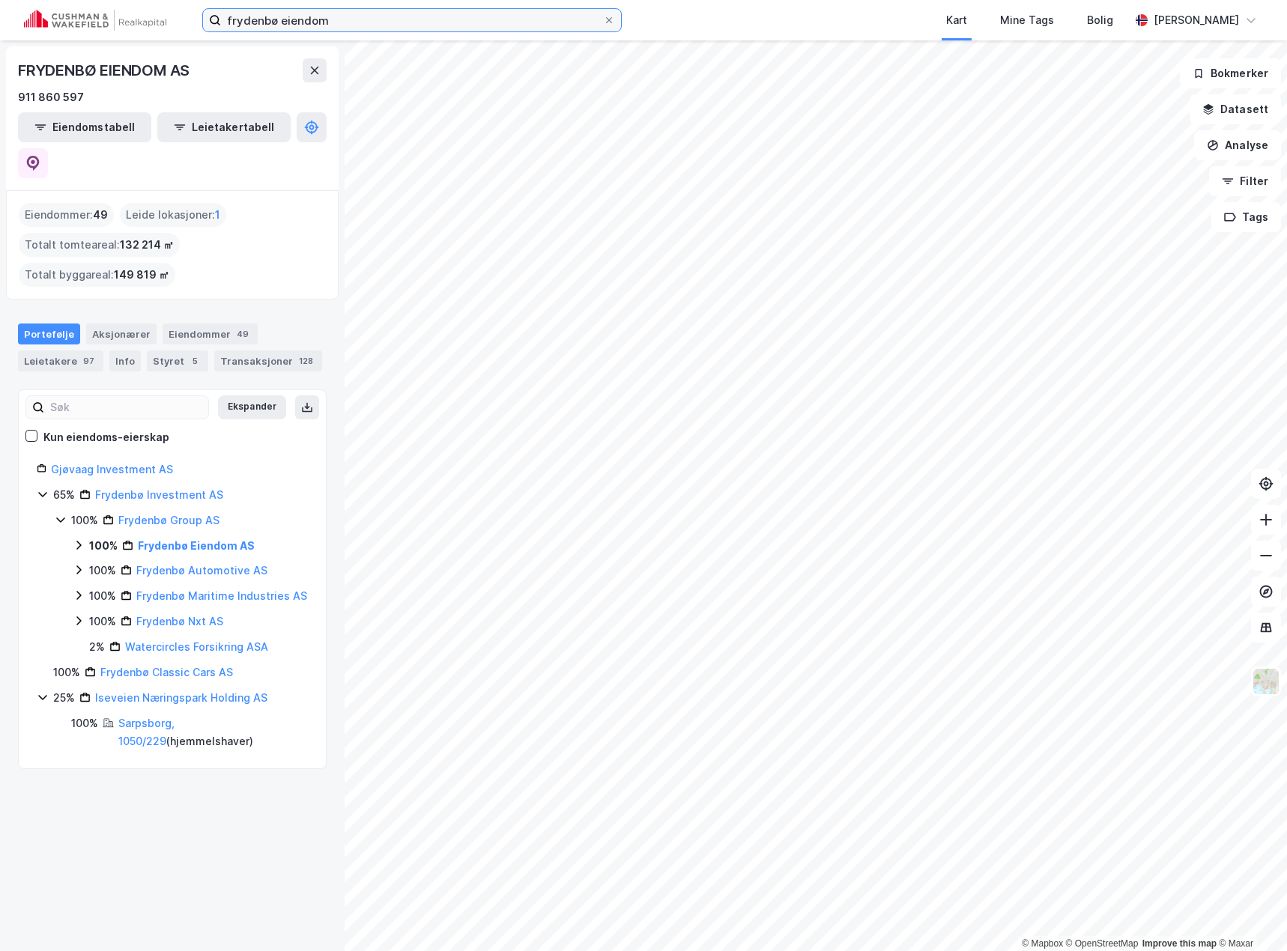
click at [277, 18] on input "frydenbø eiendom" at bounding box center [412, 20] width 382 height 22
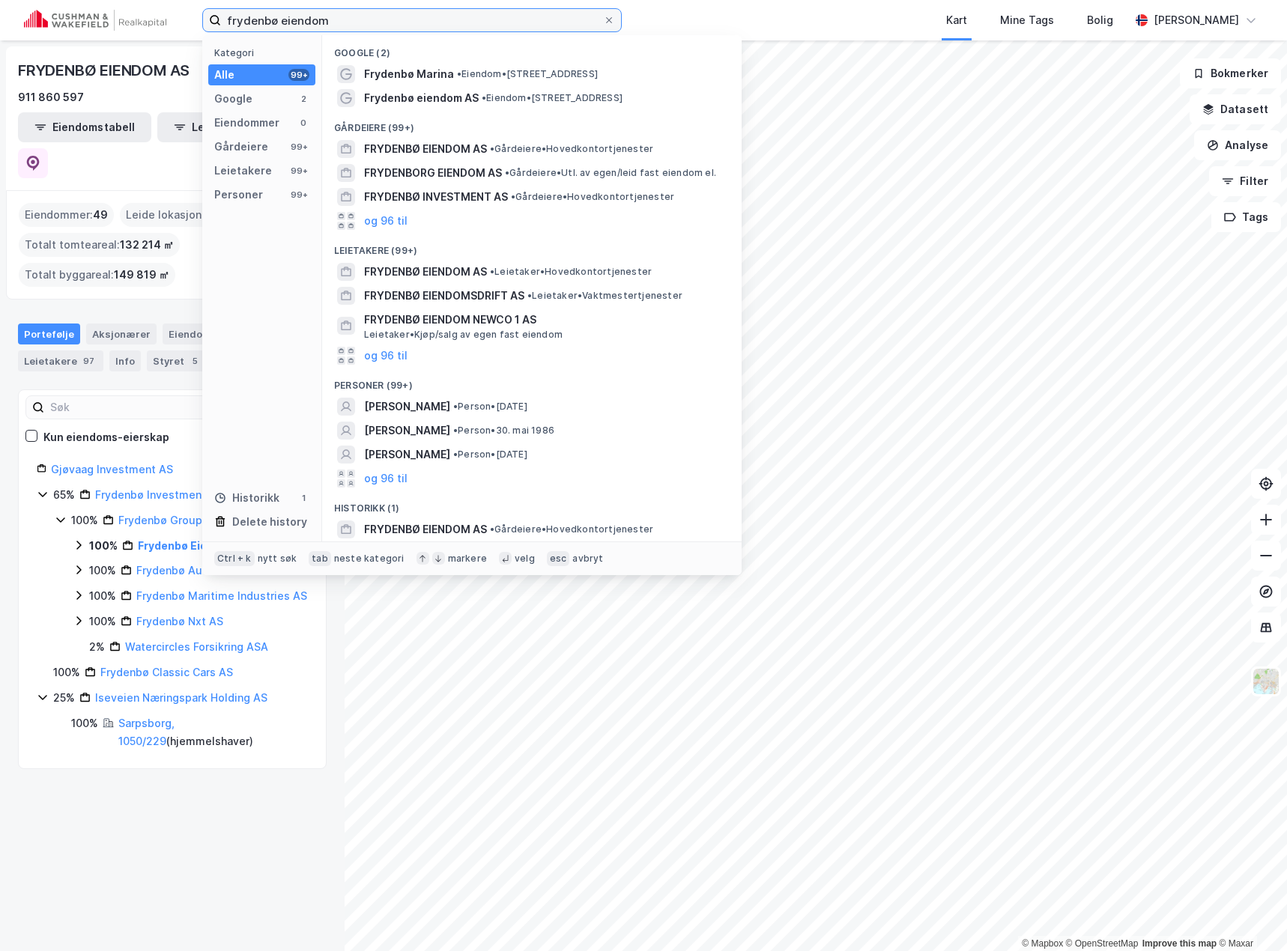
click at [277, 18] on input "frydenbø eiendom" at bounding box center [412, 20] width 382 height 22
paste input "[STREET_ADDRESS]"
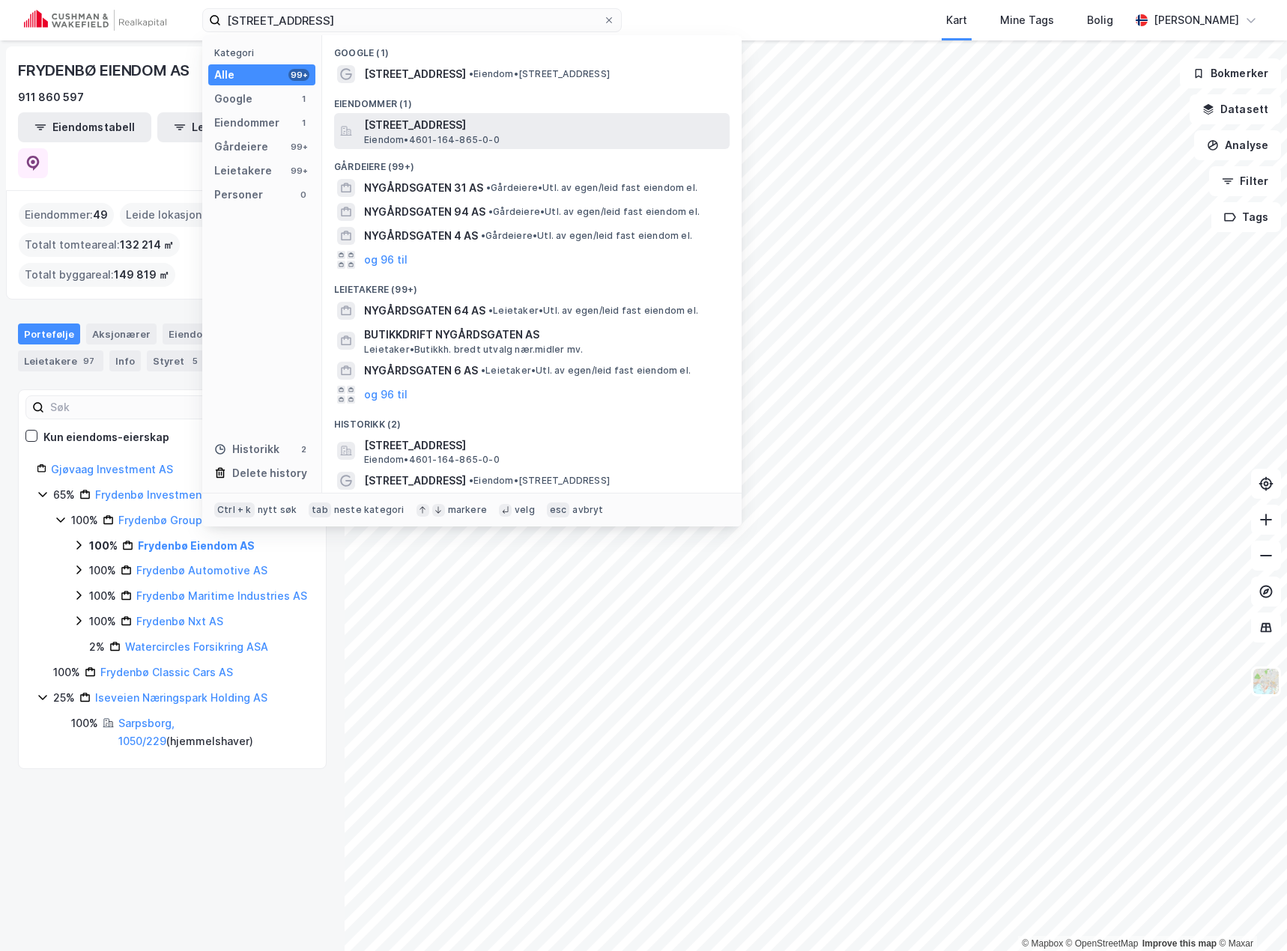
click at [391, 121] on span "[STREET_ADDRESS]" at bounding box center [543, 125] width 359 height 18
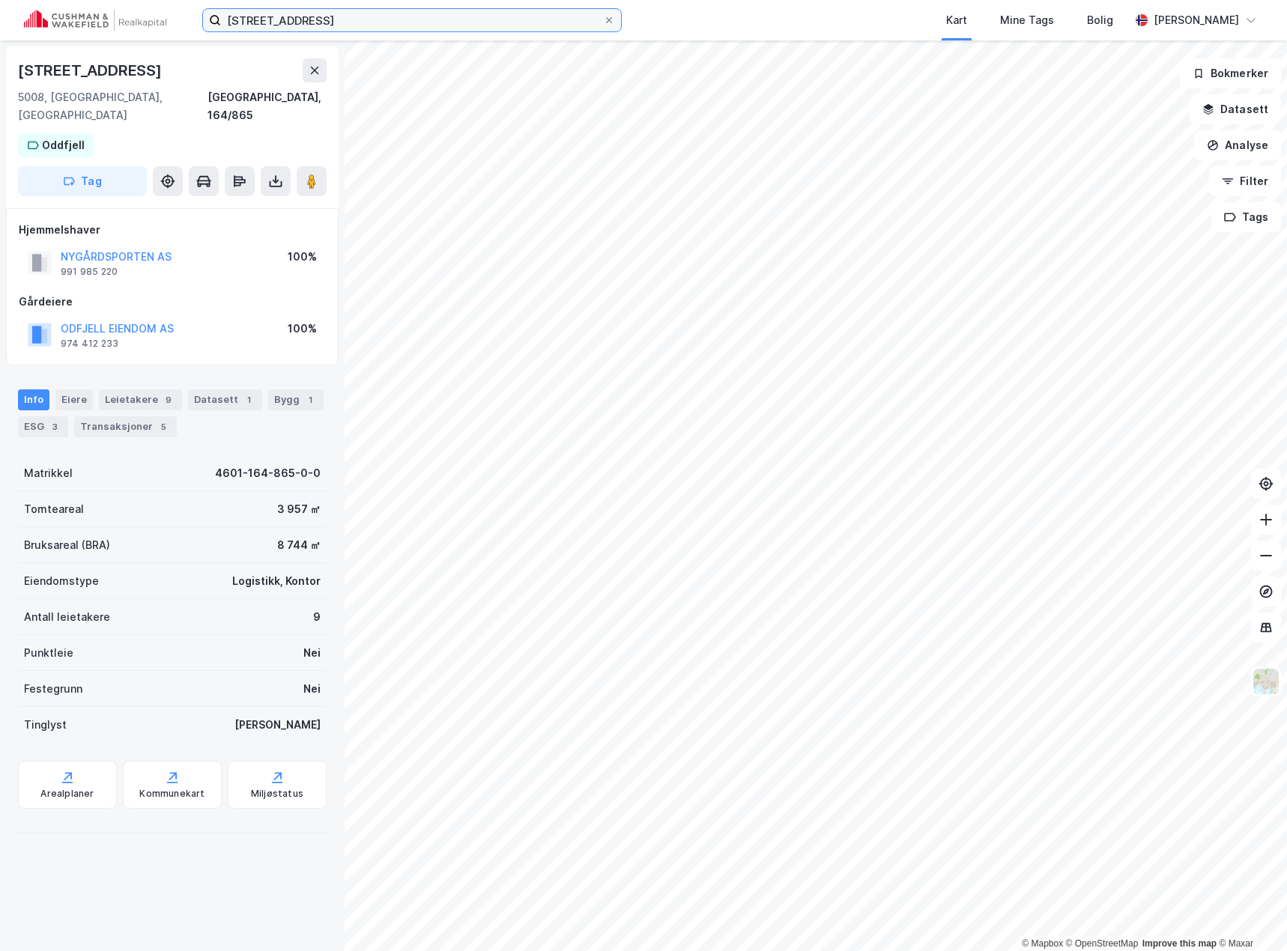
click at [274, 22] on input "[STREET_ADDRESS]" at bounding box center [412, 20] width 382 height 22
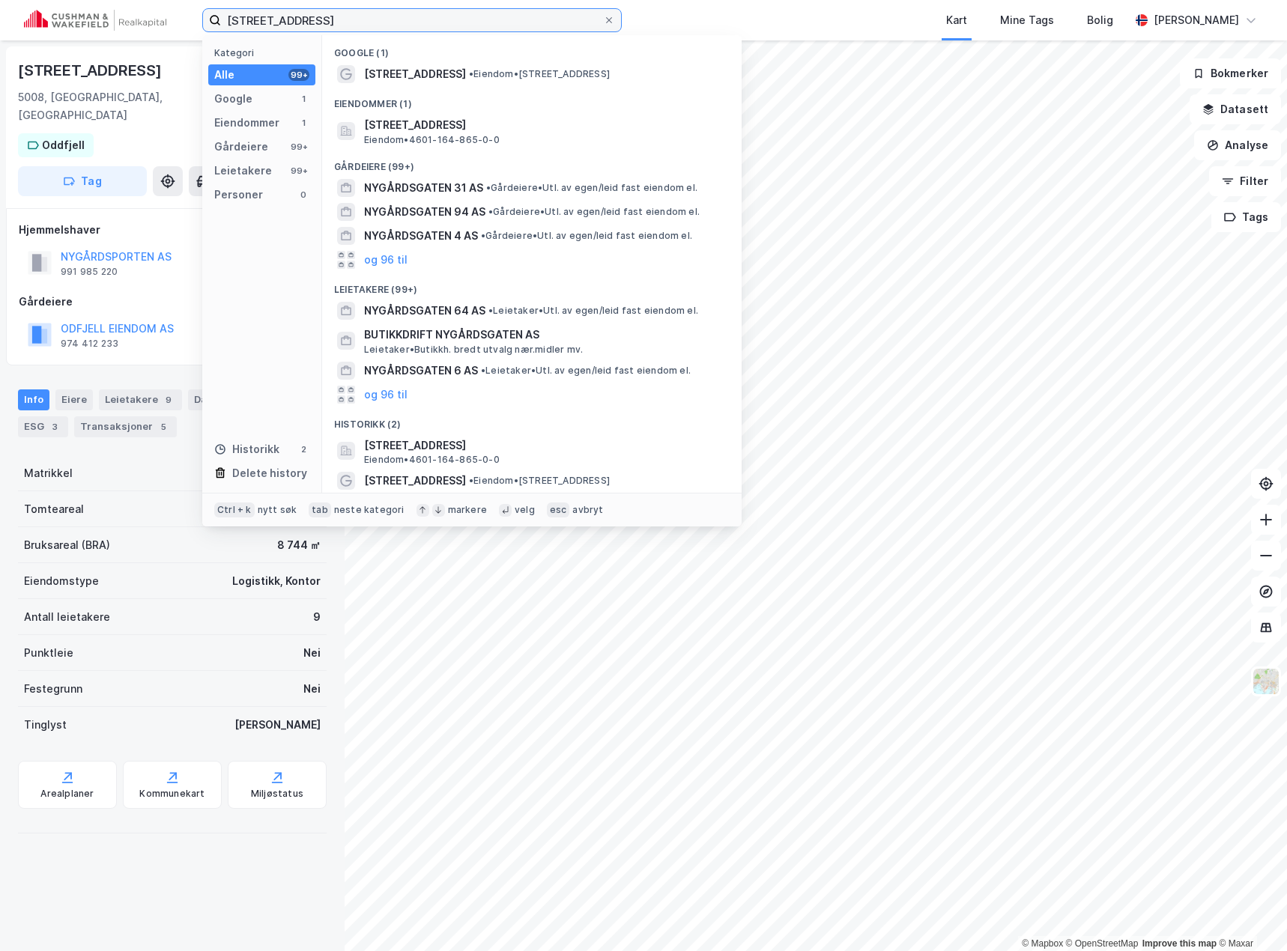
click at [274, 22] on input "[STREET_ADDRESS]" at bounding box center [412, 20] width 382 height 22
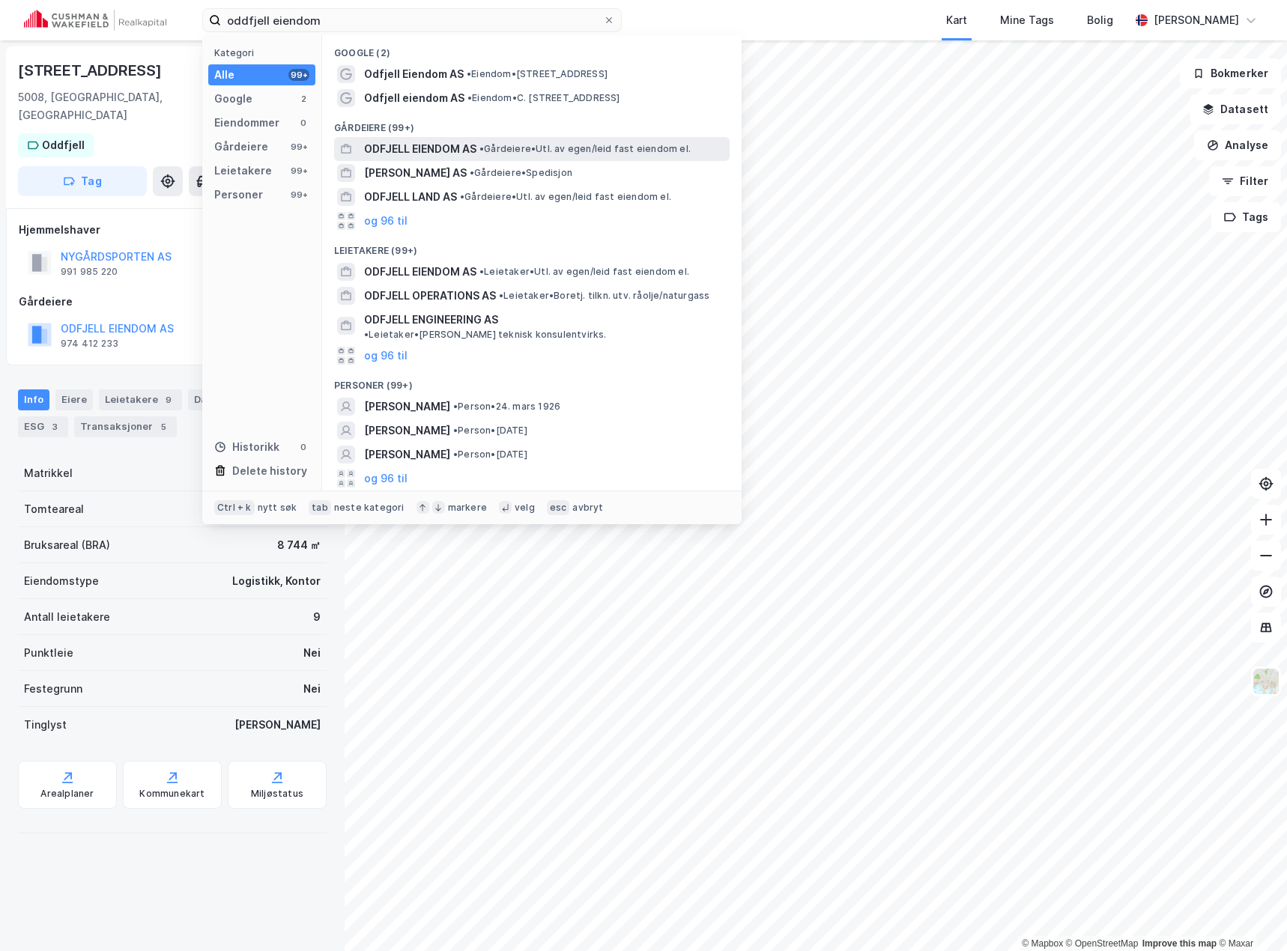
click at [412, 151] on span "ODFJELL EIENDOM AS" at bounding box center [420, 149] width 112 height 18
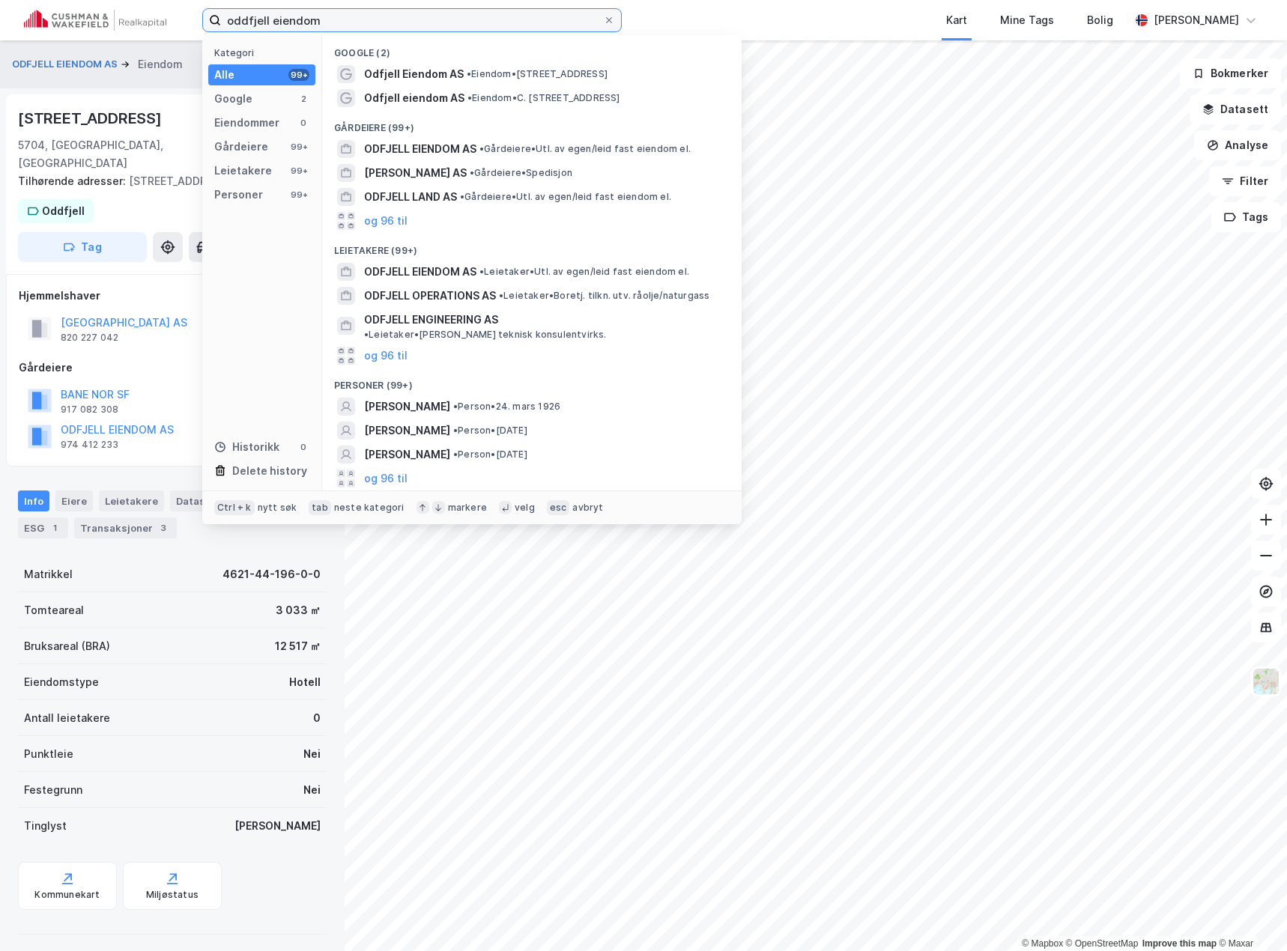
click at [279, 24] on input "oddfjell eiendom" at bounding box center [412, 20] width 382 height 22
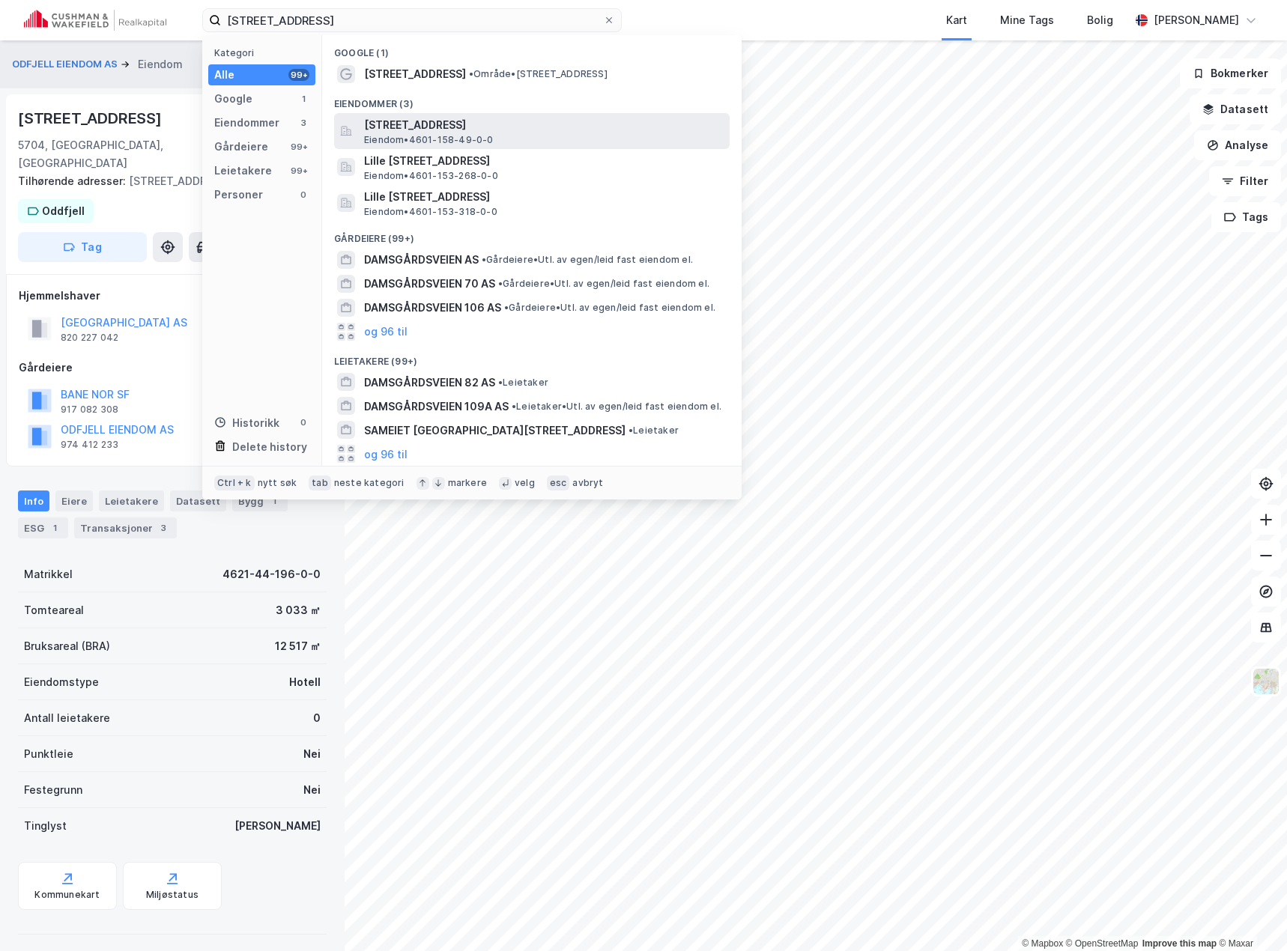
click at [475, 141] on span "Eiendom • 4601-158-49-0-0" at bounding box center [429, 140] width 130 height 12
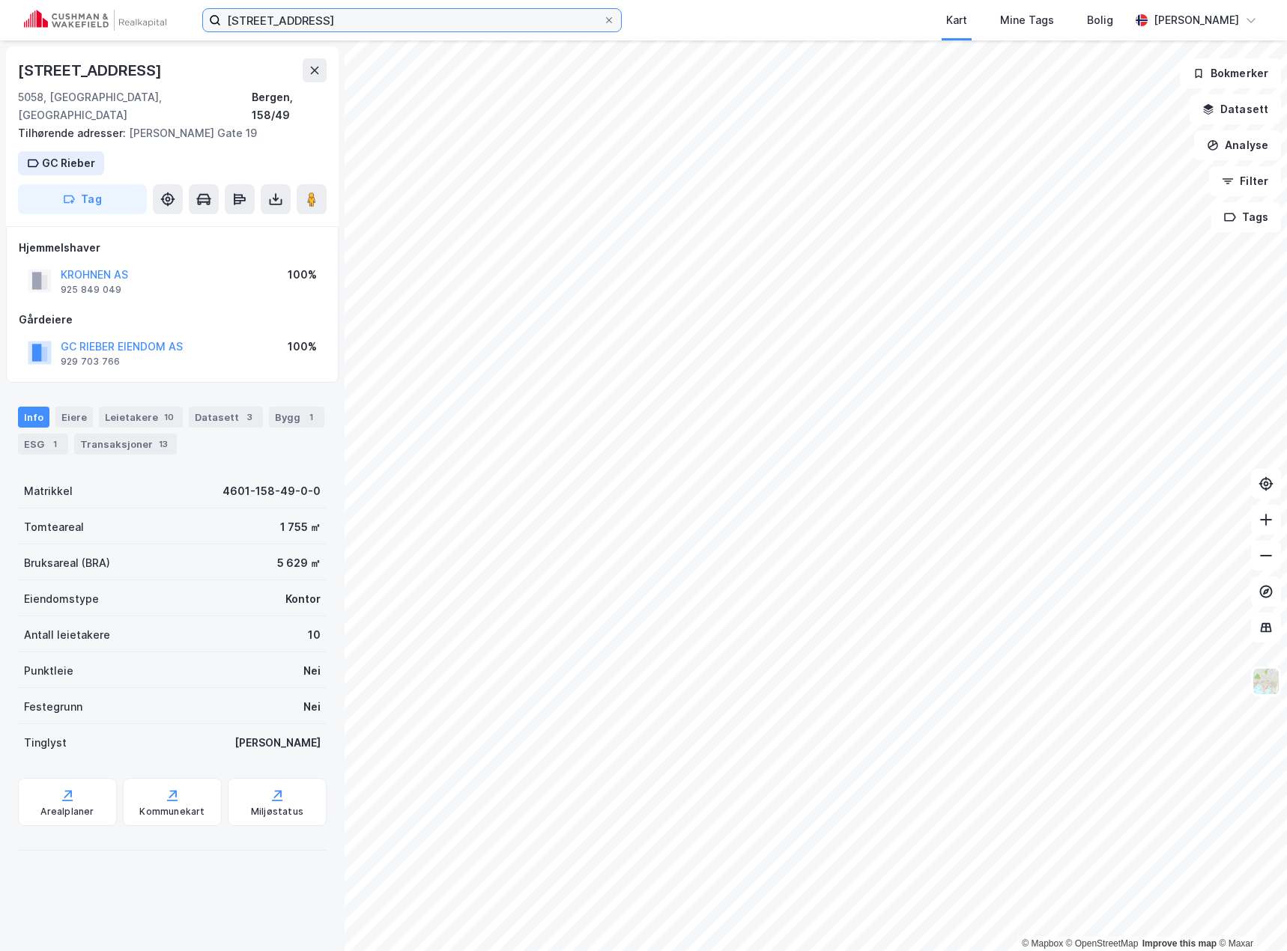
click at [300, 24] on input "[STREET_ADDRESS]" at bounding box center [412, 20] width 382 height 22
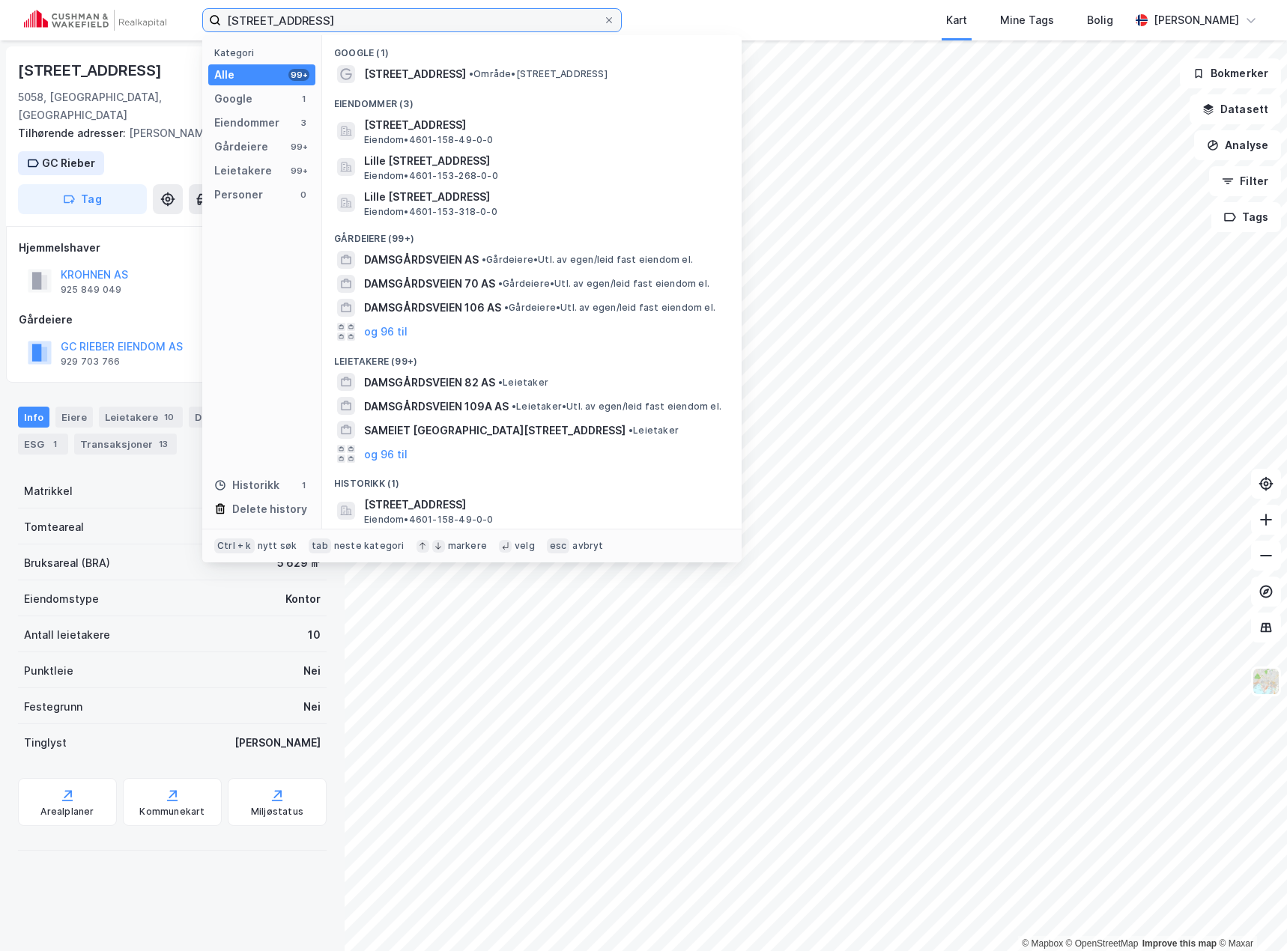
click at [300, 24] on input "[STREET_ADDRESS]" at bounding box center [412, 20] width 382 height 22
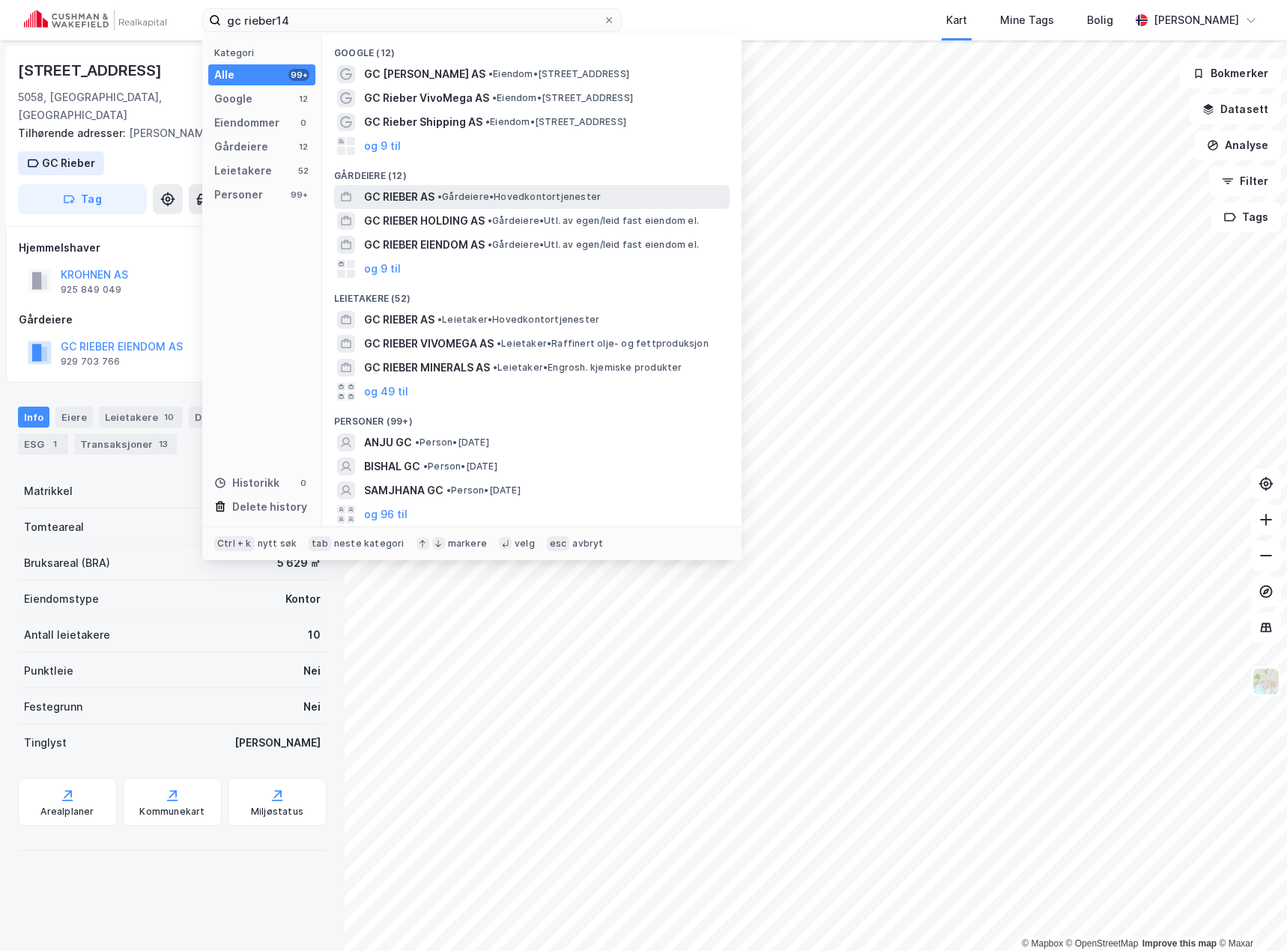
click at [442, 193] on span "•" at bounding box center [439, 196] width 4 height 11
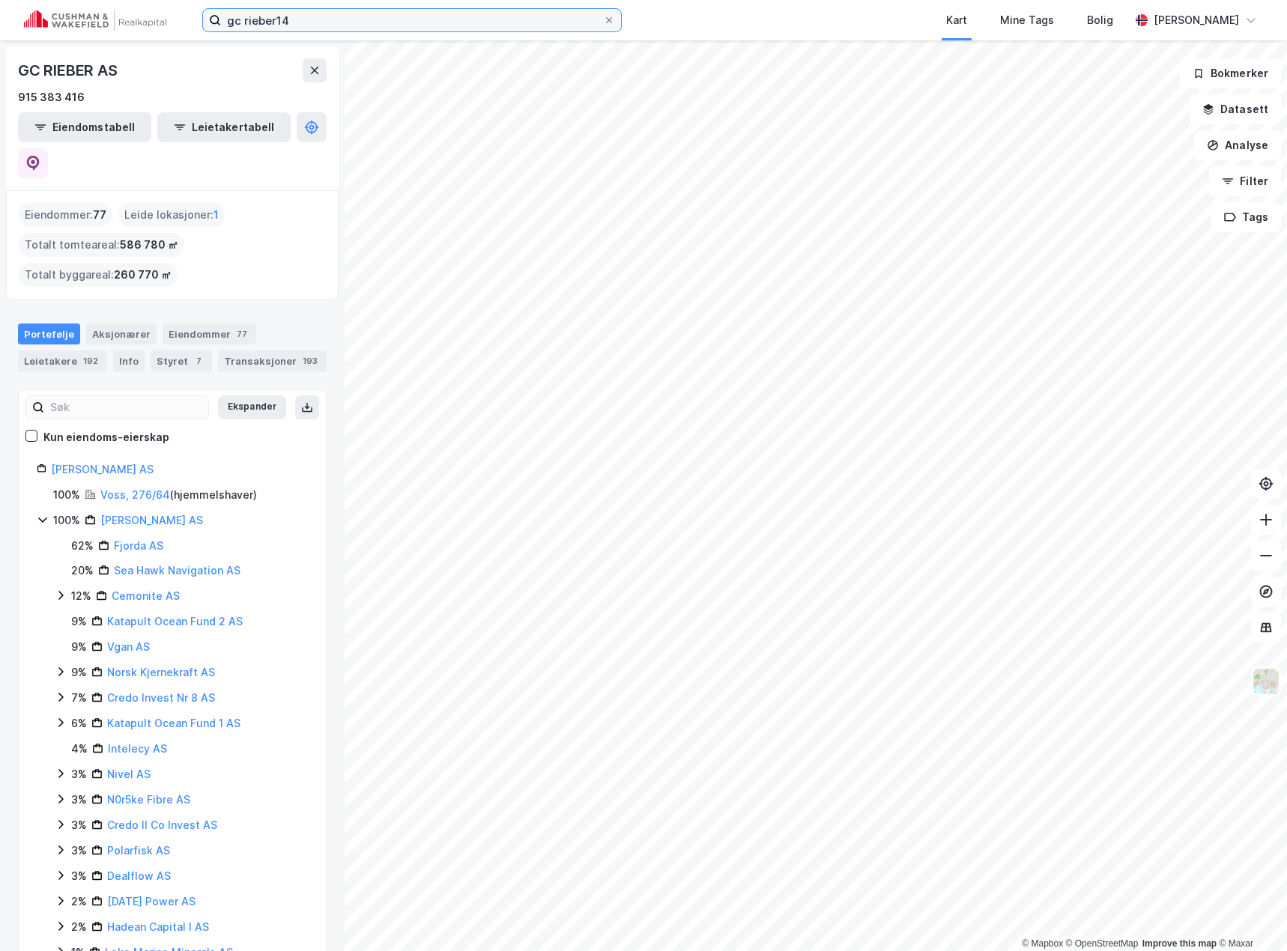
click at [279, 27] on input "gc rieber14" at bounding box center [412, 20] width 382 height 22
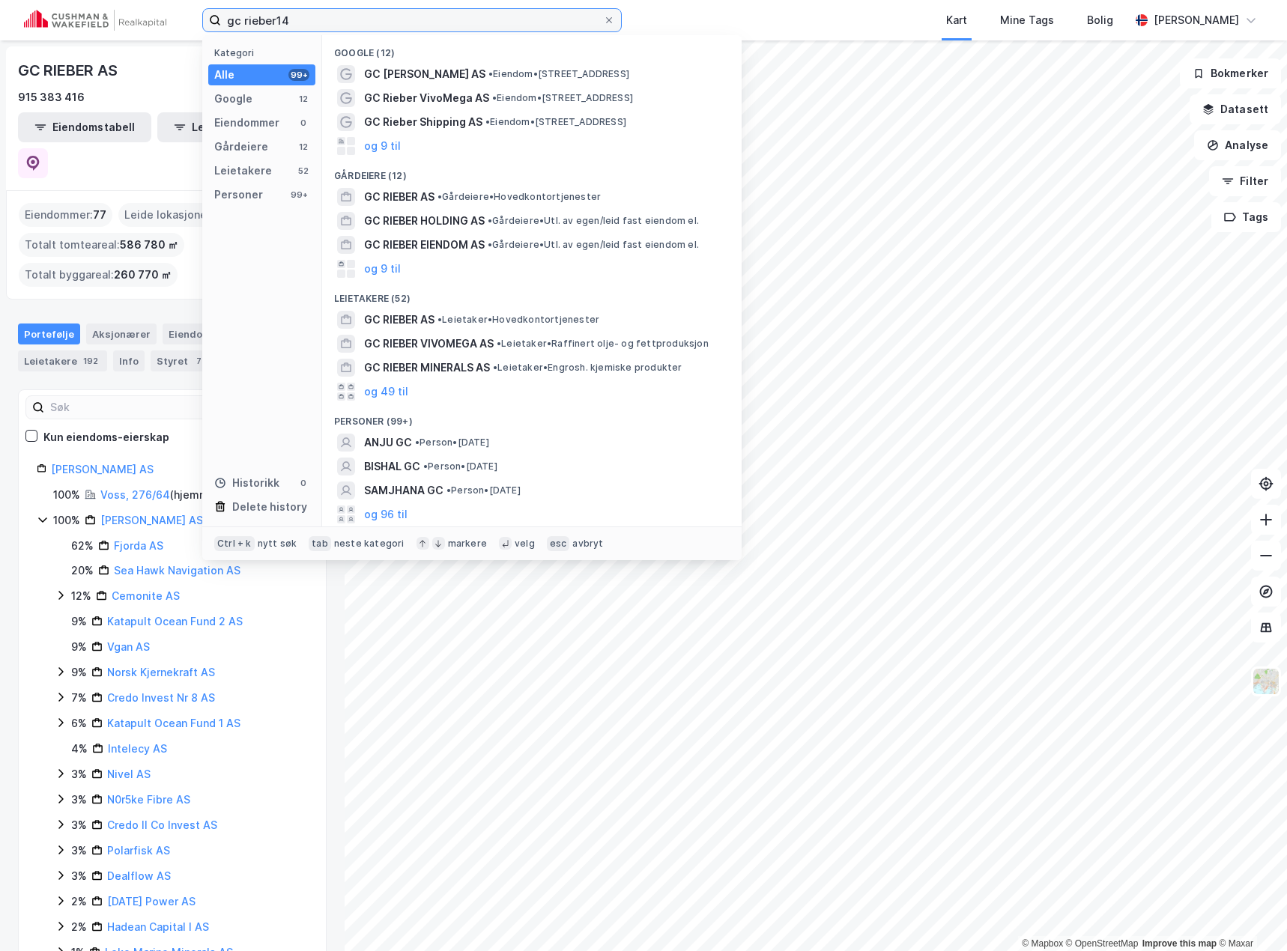
click at [279, 27] on input "gc rieber14" at bounding box center [412, 20] width 382 height 22
paste input "Nesttunbrekka 95"
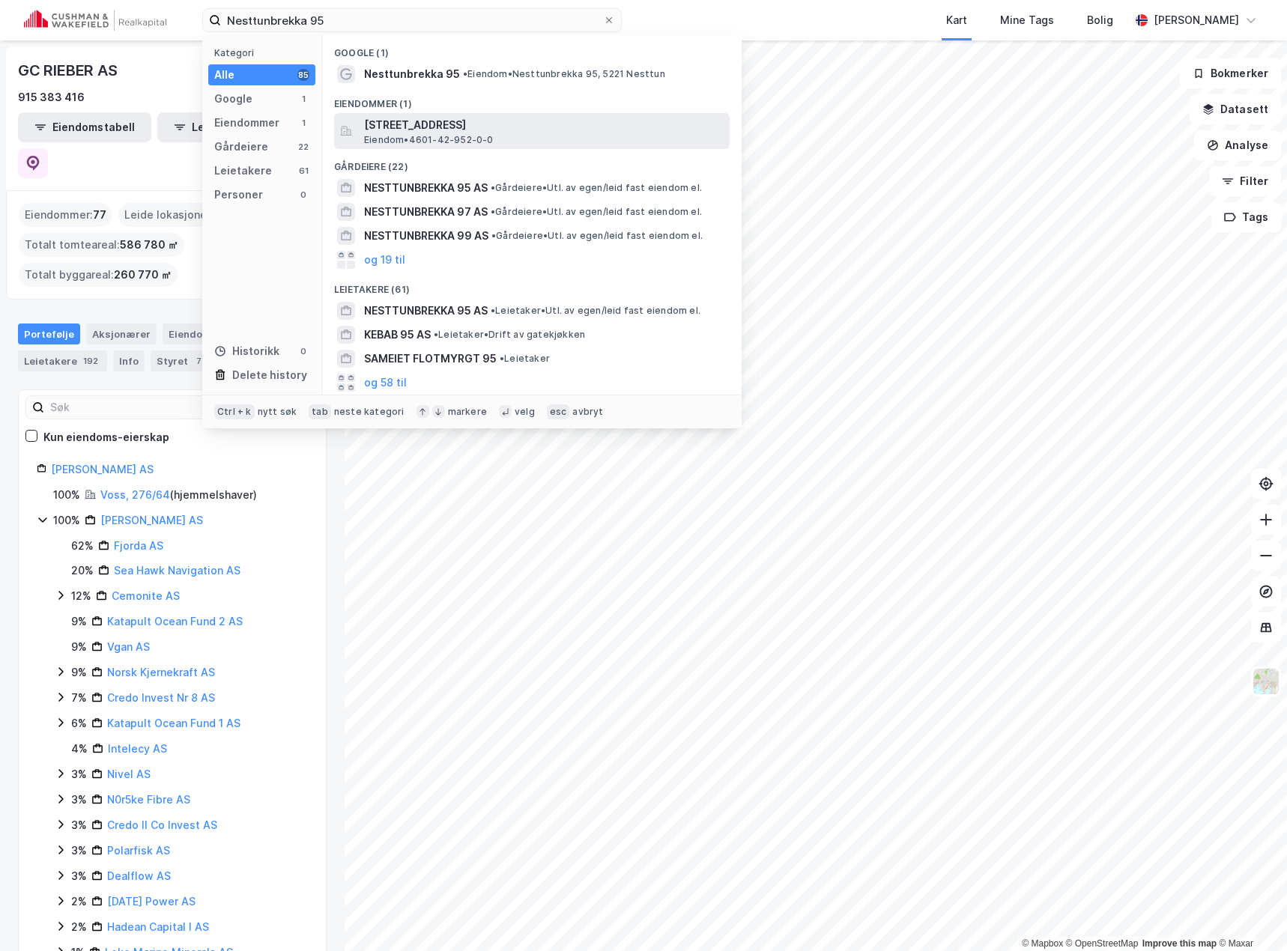
click at [428, 139] on span "Eiendom • 4601-42-952-0-0" at bounding box center [429, 140] width 130 height 12
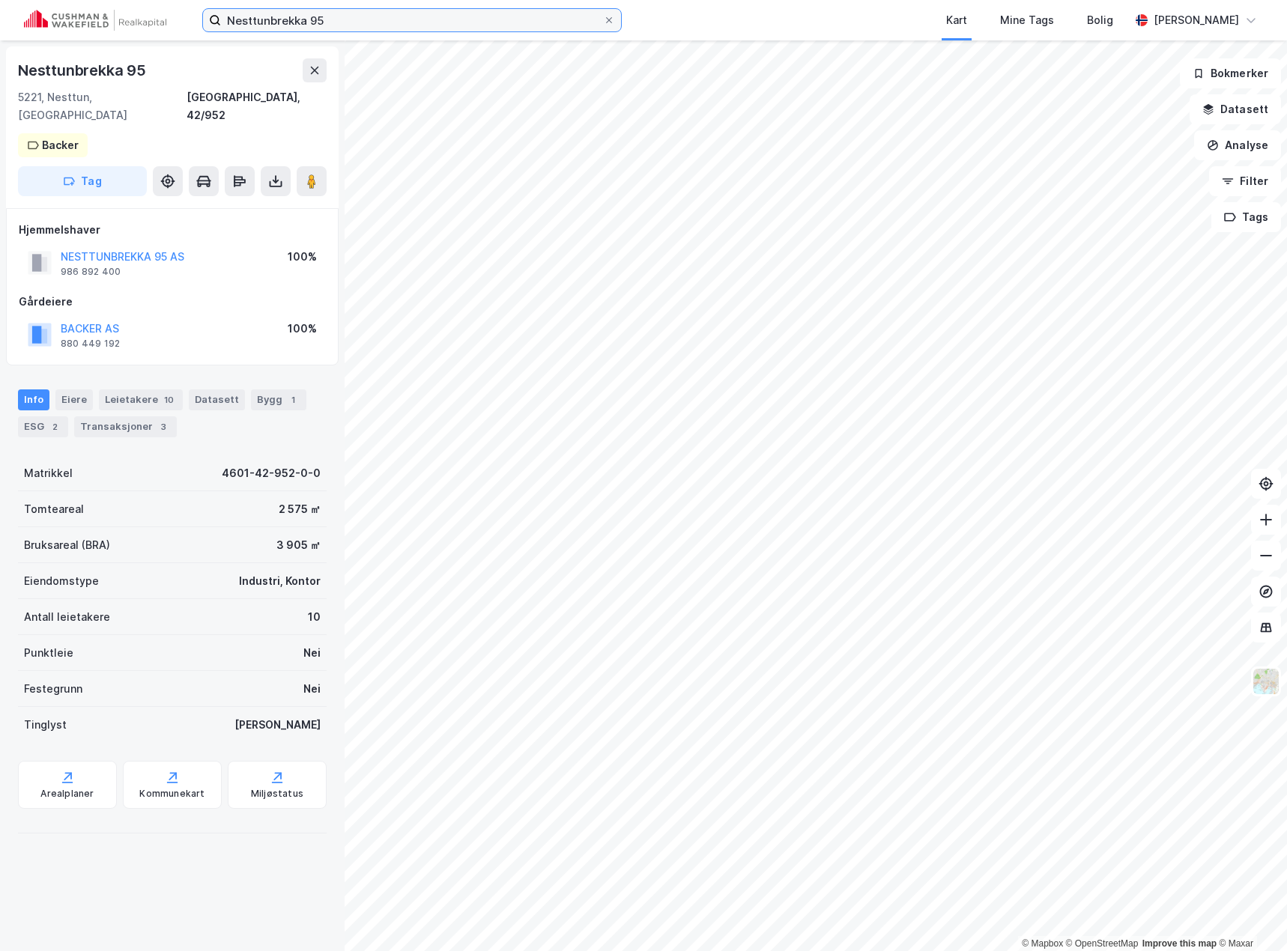
click at [290, 18] on input "Nesttunbrekka 95" at bounding box center [412, 20] width 382 height 22
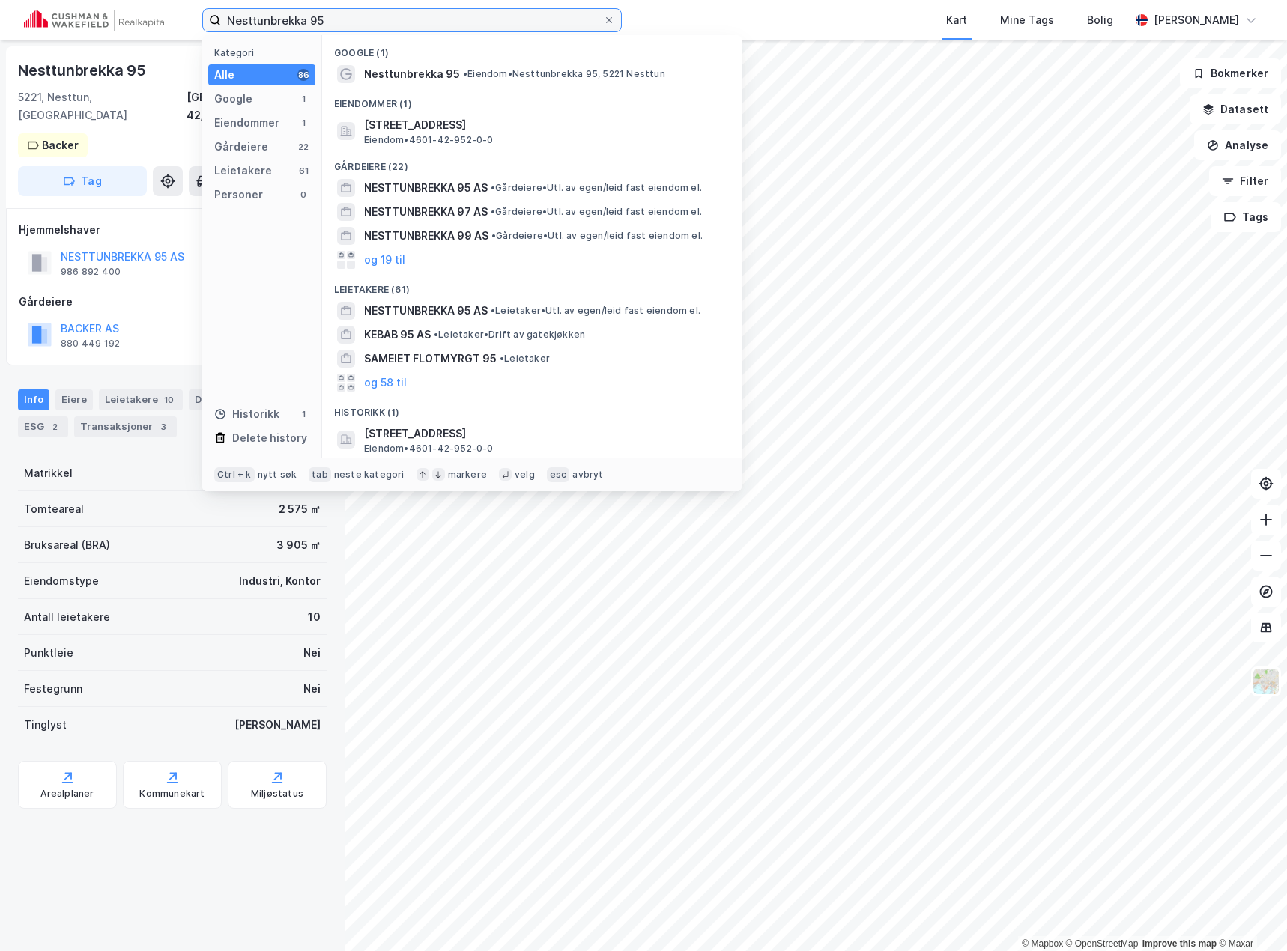
click at [290, 19] on input "Nesttunbrekka 95" at bounding box center [412, 20] width 382 height 22
click at [291, 19] on input "Nesttunbrekka 95" at bounding box center [412, 20] width 382 height 22
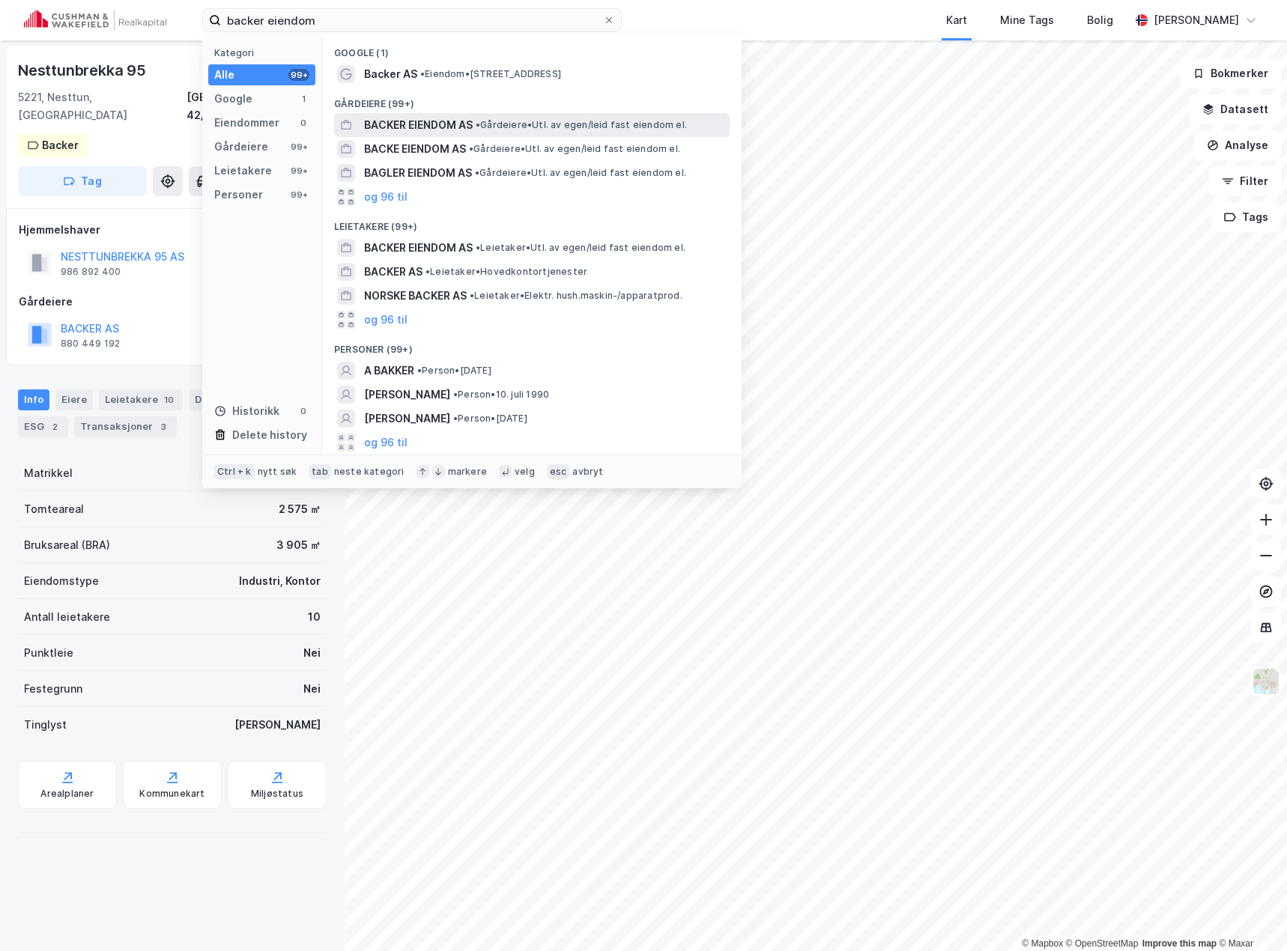
click at [419, 124] on span "BACKER EIENDOM AS" at bounding box center [418, 125] width 109 height 18
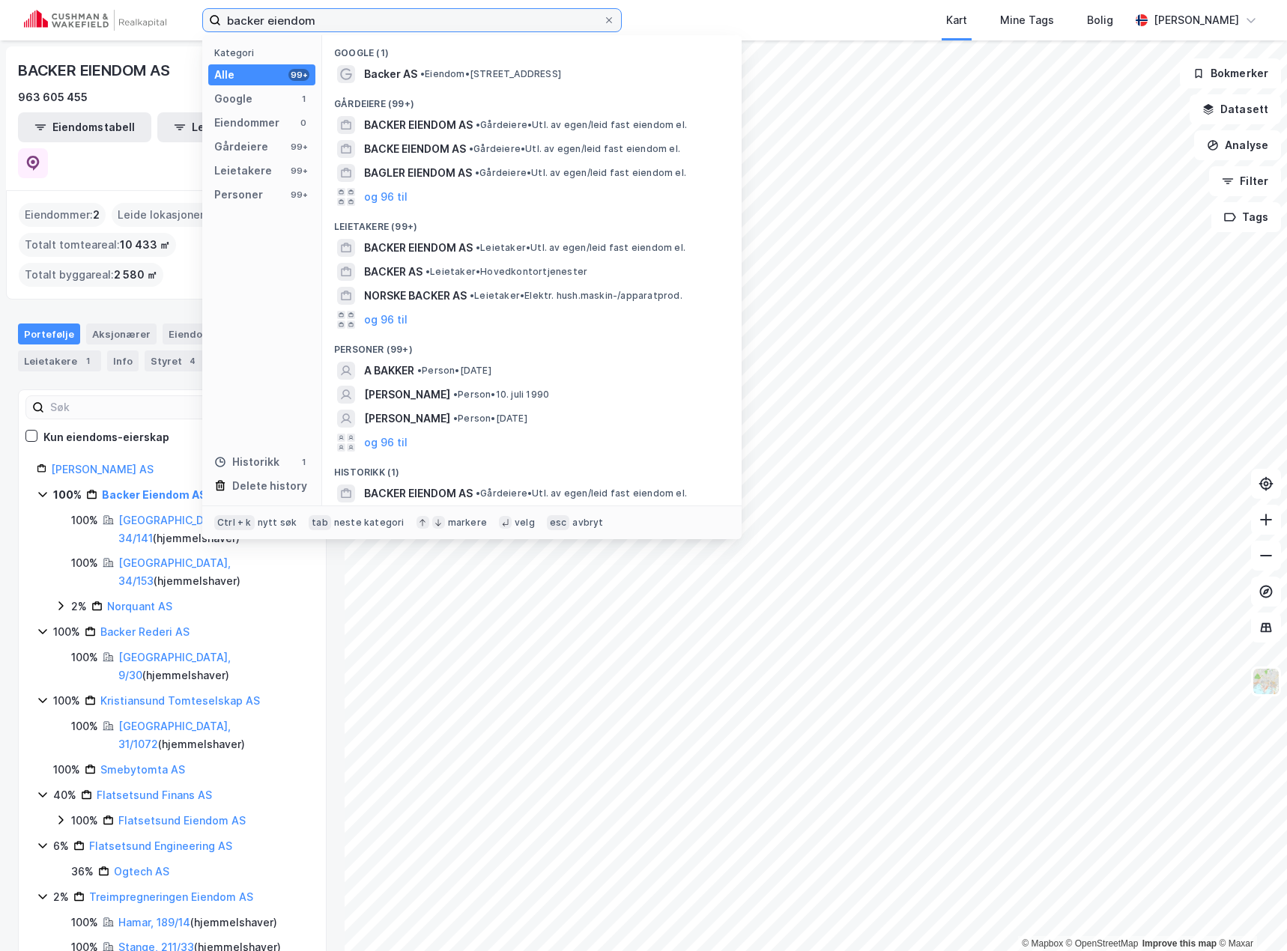
click at [272, 18] on input "backer eiendom" at bounding box center [412, 20] width 382 height 22
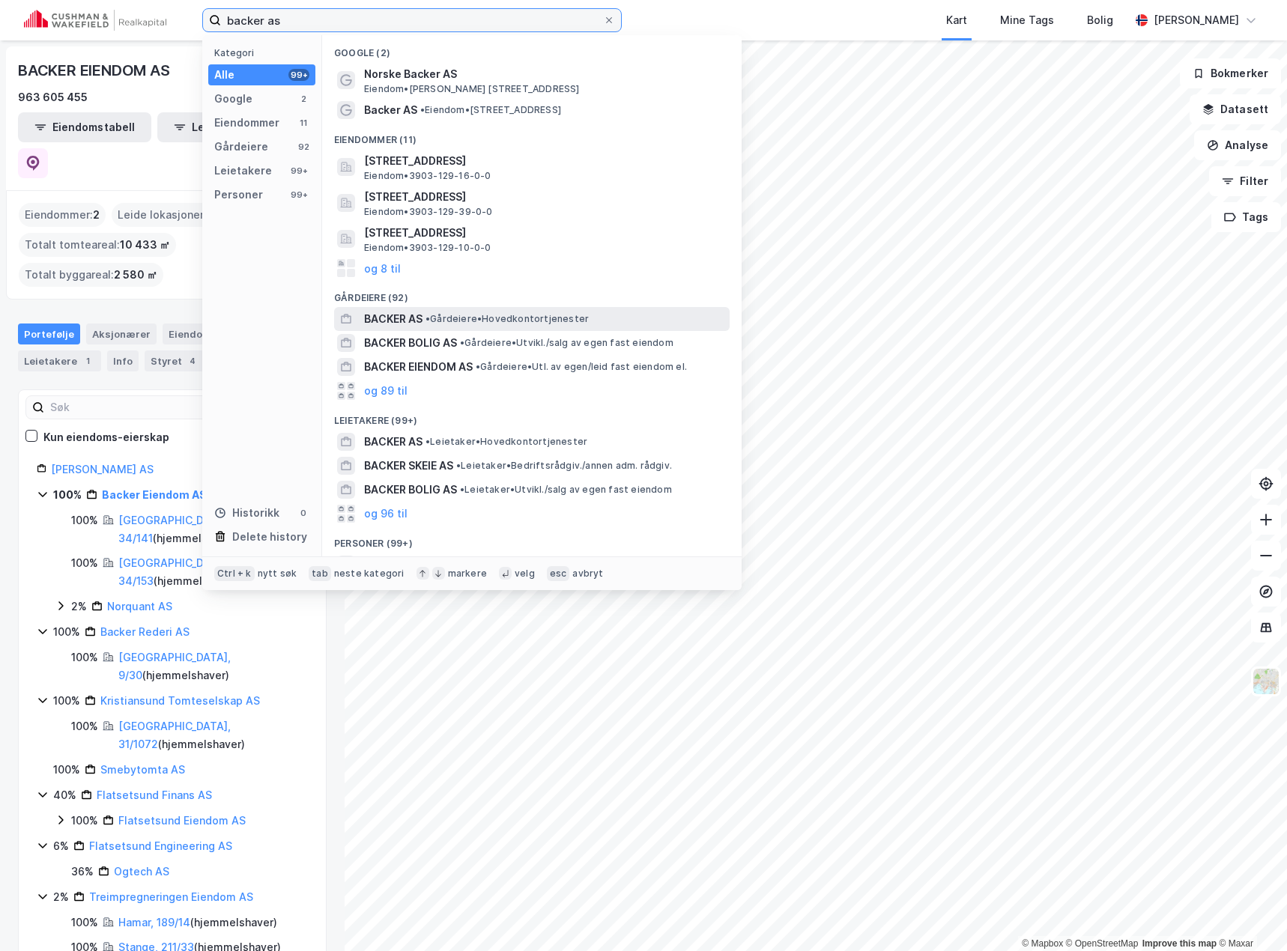
type input "backer as"
click at [407, 321] on span "BACKER AS" at bounding box center [393, 319] width 58 height 18
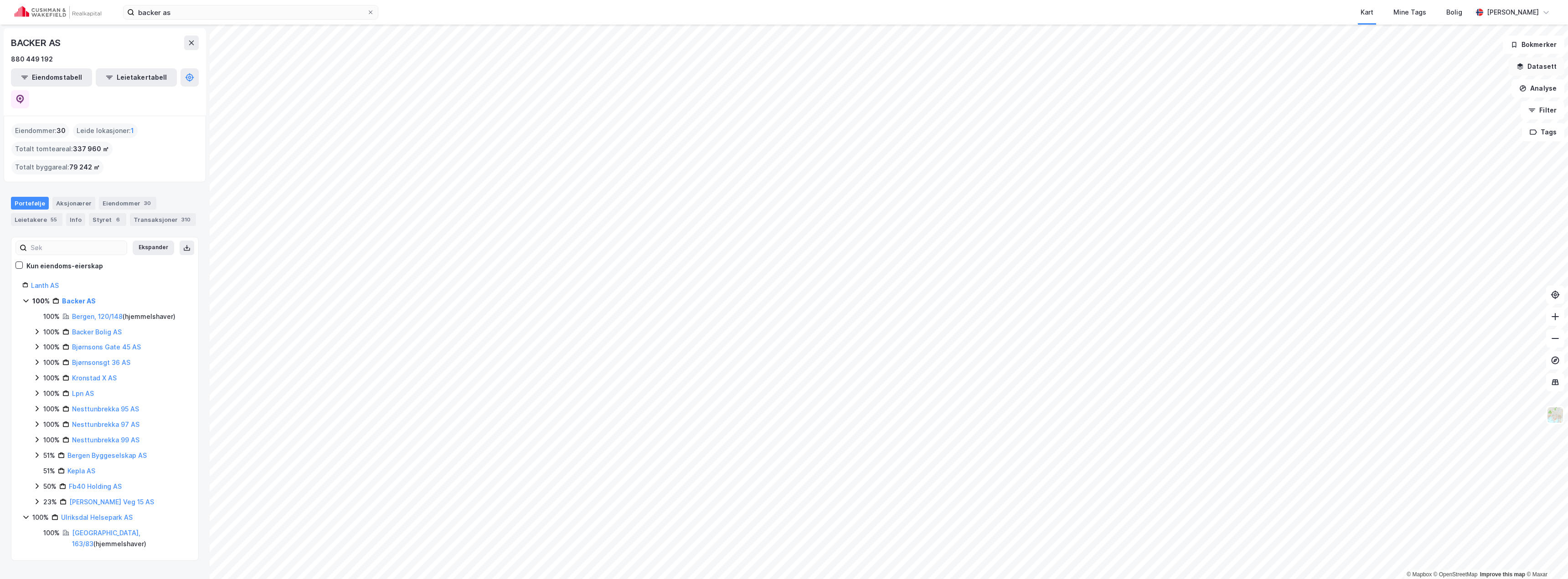
click at [783, 68] on button "Datasett" at bounding box center [1536, 66] width 55 height 18
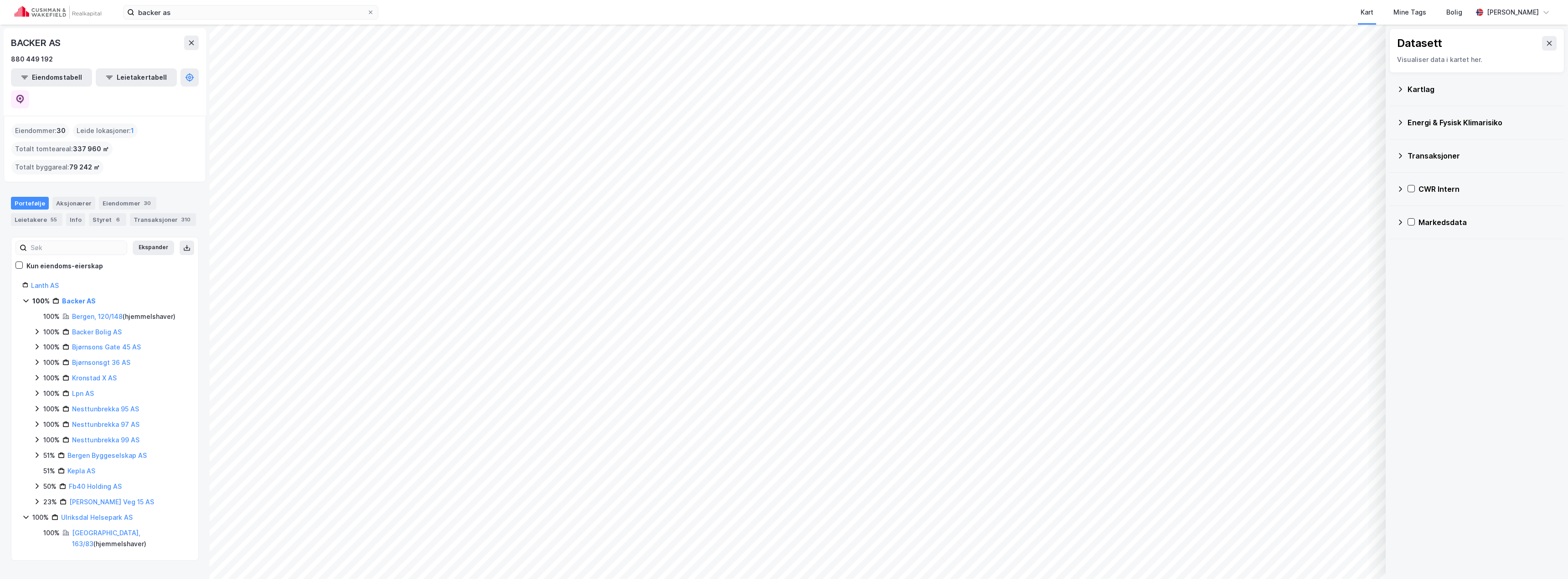
click at [783, 187] on icon at bounding box center [1400, 189] width 7 height 7
click at [783, 233] on div "Verdivurderinger" at bounding box center [1483, 233] width 149 height 22
click at [783, 253] on icon at bounding box center [1424, 254] width 6 height 6
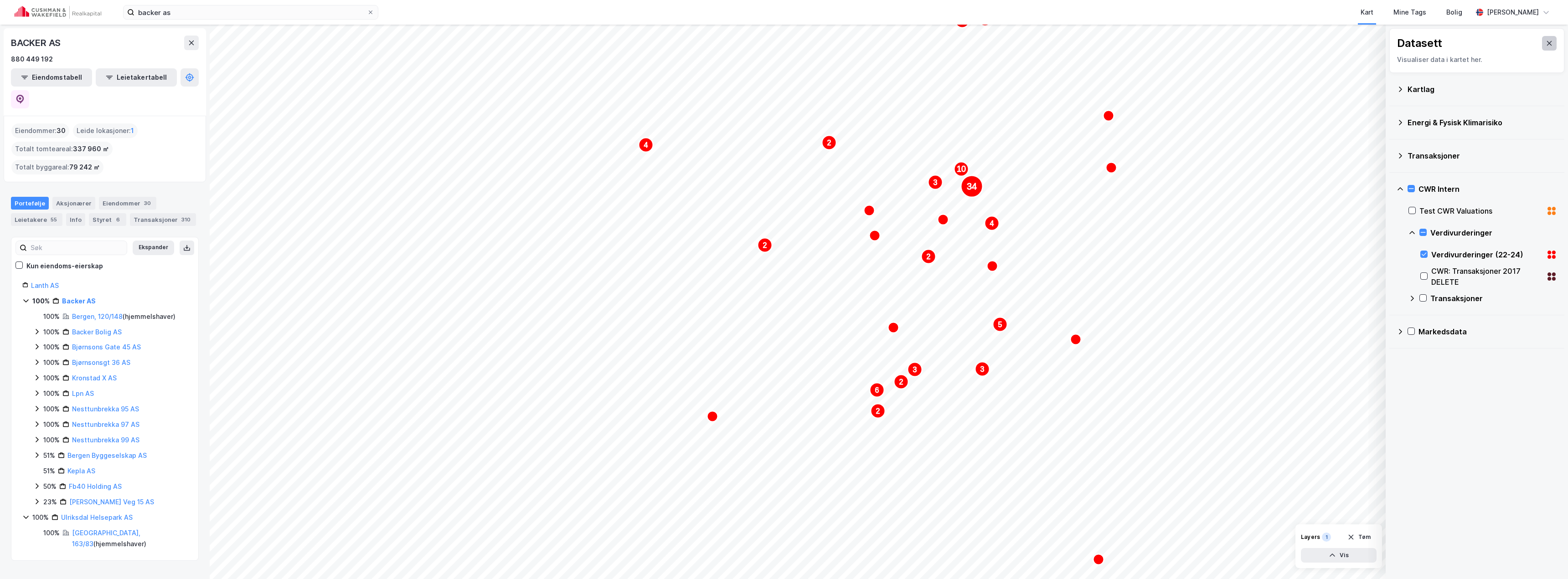
click at [783, 43] on icon at bounding box center [1549, 43] width 7 height 7
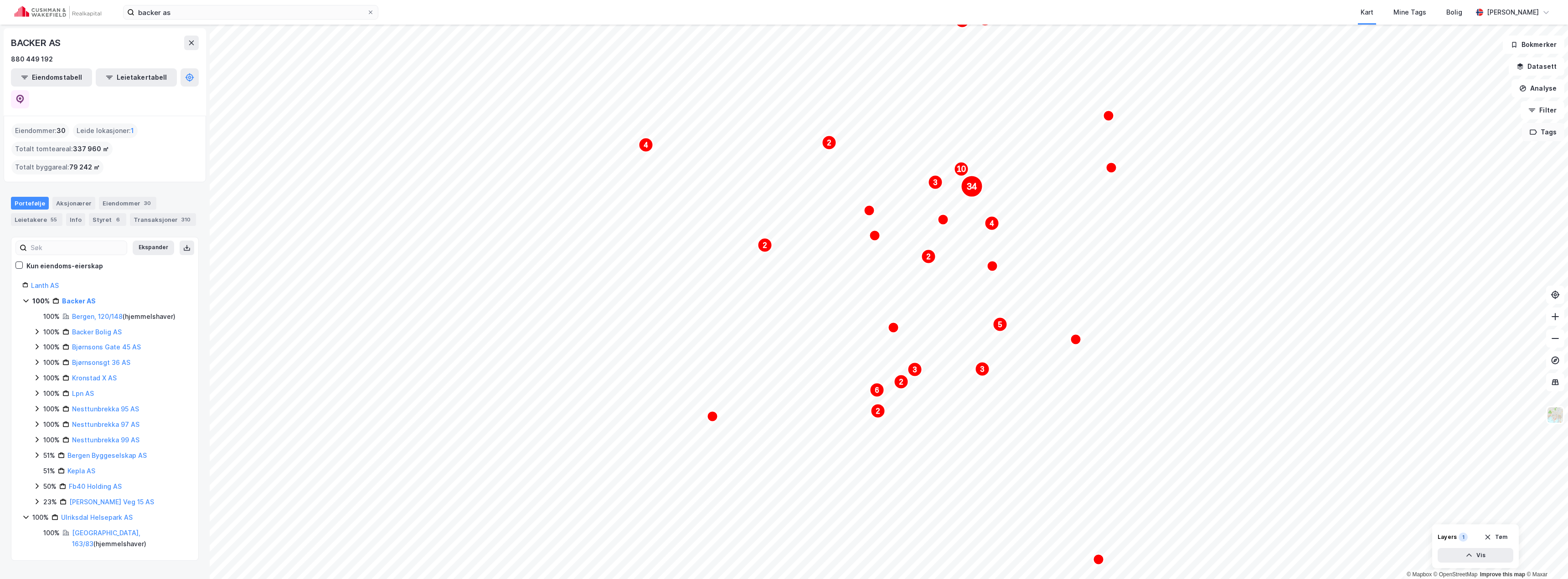
click at [783, 134] on button "Tags" at bounding box center [1543, 132] width 43 height 18
click at [372, 13] on icon at bounding box center [371, 12] width 4 height 4
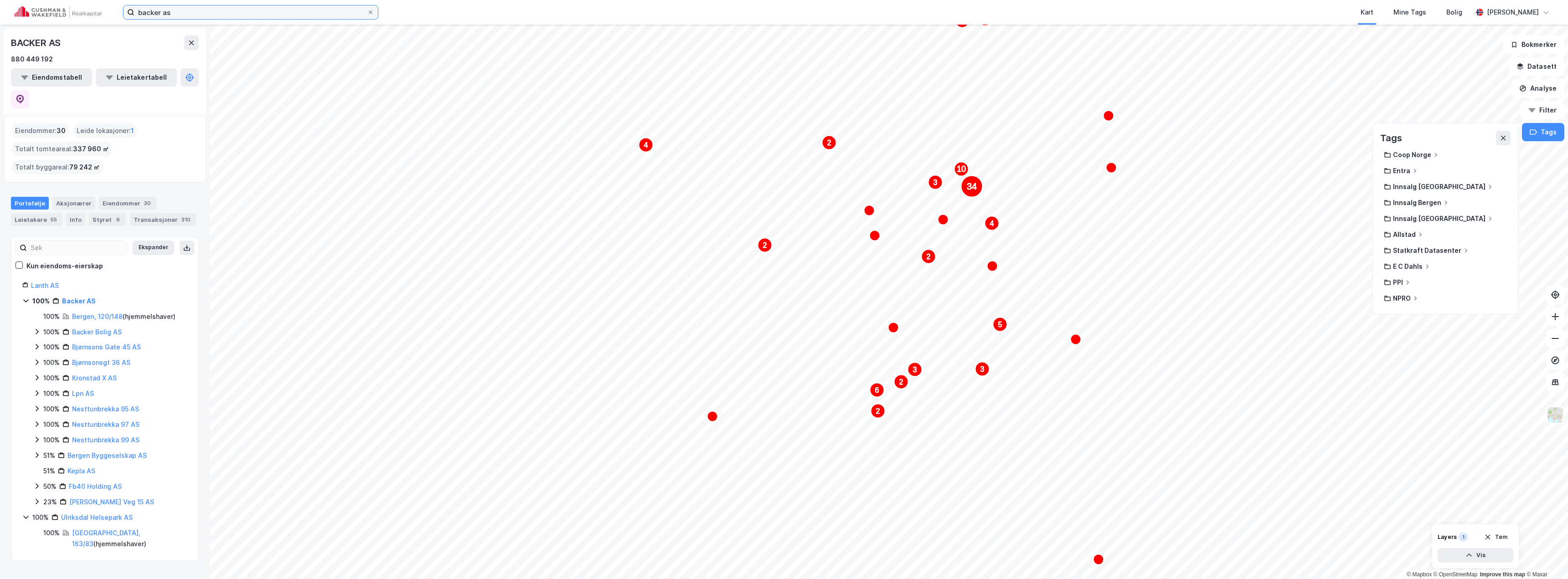
click at [367, 13] on input "backer as" at bounding box center [251, 12] width 233 height 13
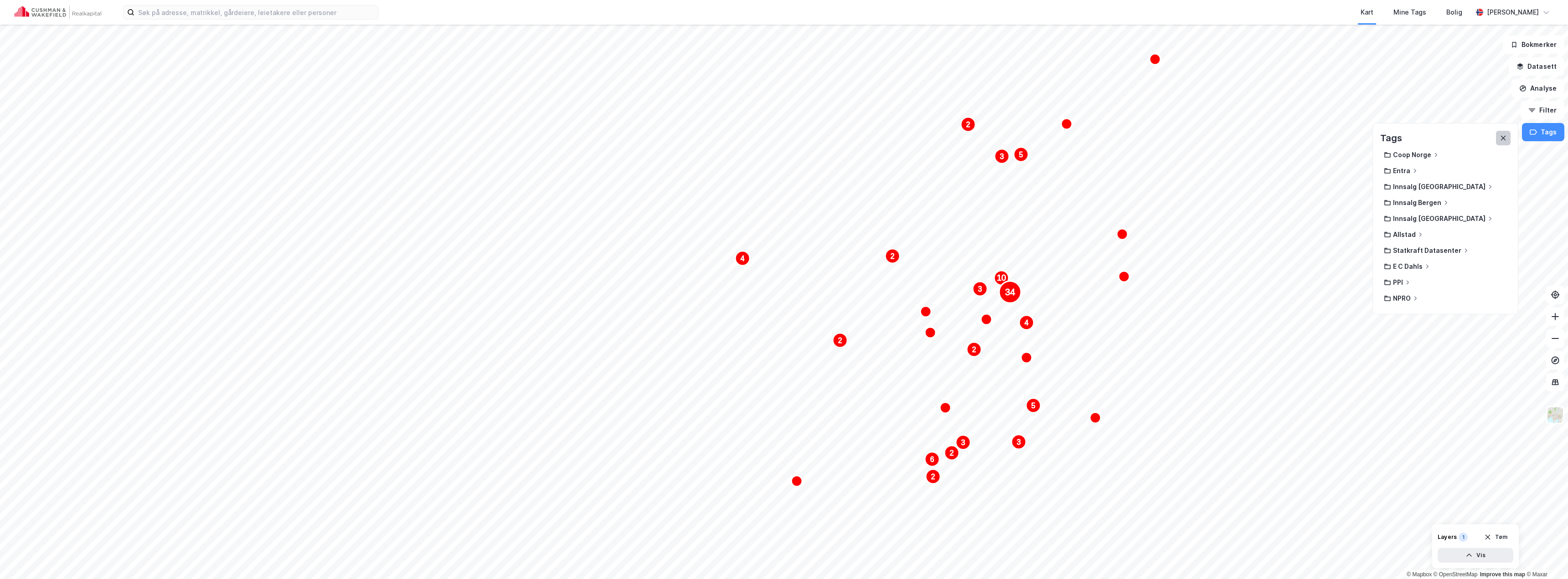
click at [783, 138] on icon at bounding box center [1503, 138] width 7 height 7
